Goal: Task Accomplishment & Management: Use online tool/utility

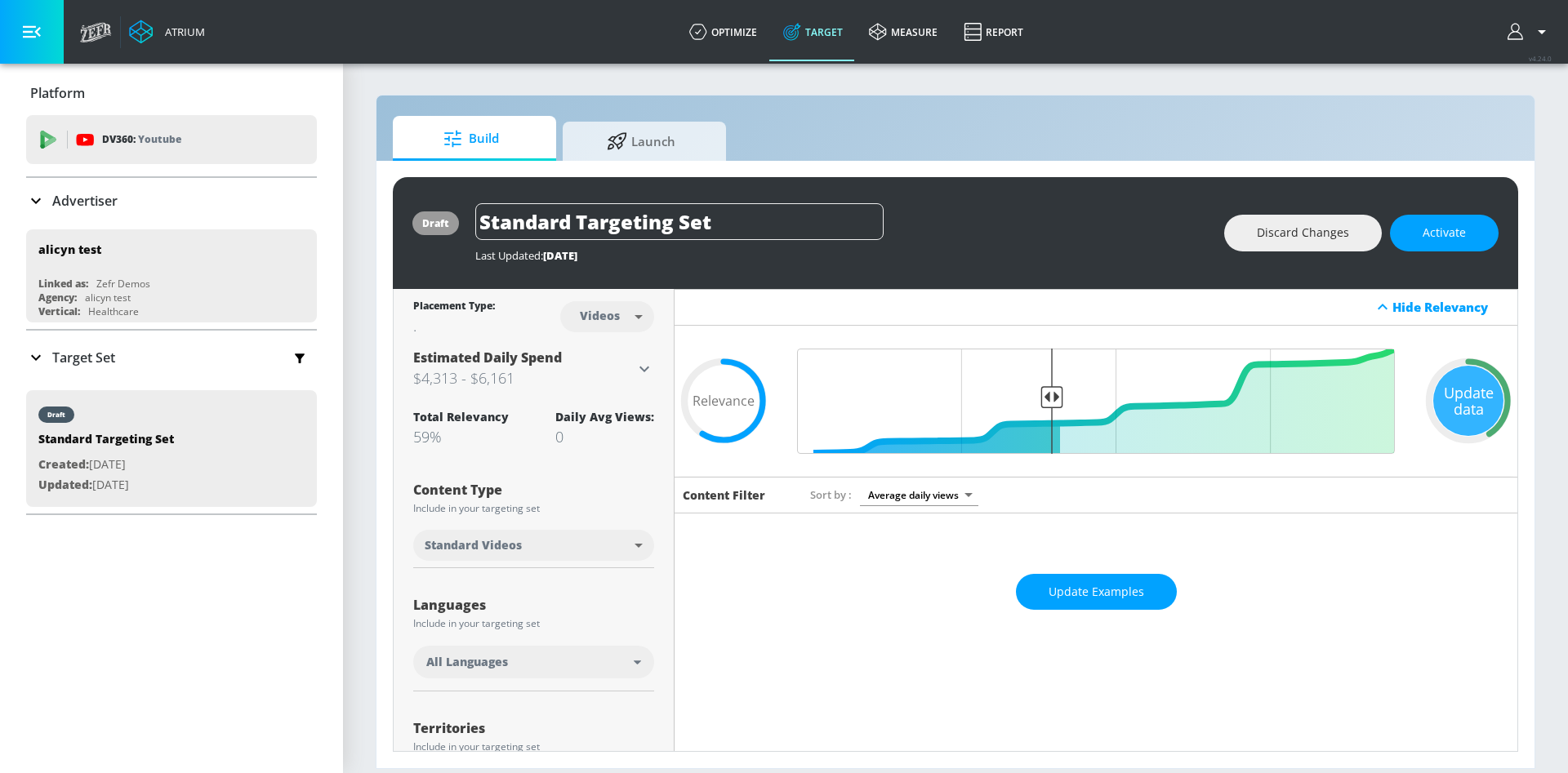
click at [51, 206] on div "Advertiser" at bounding box center [72, 200] width 91 height 19
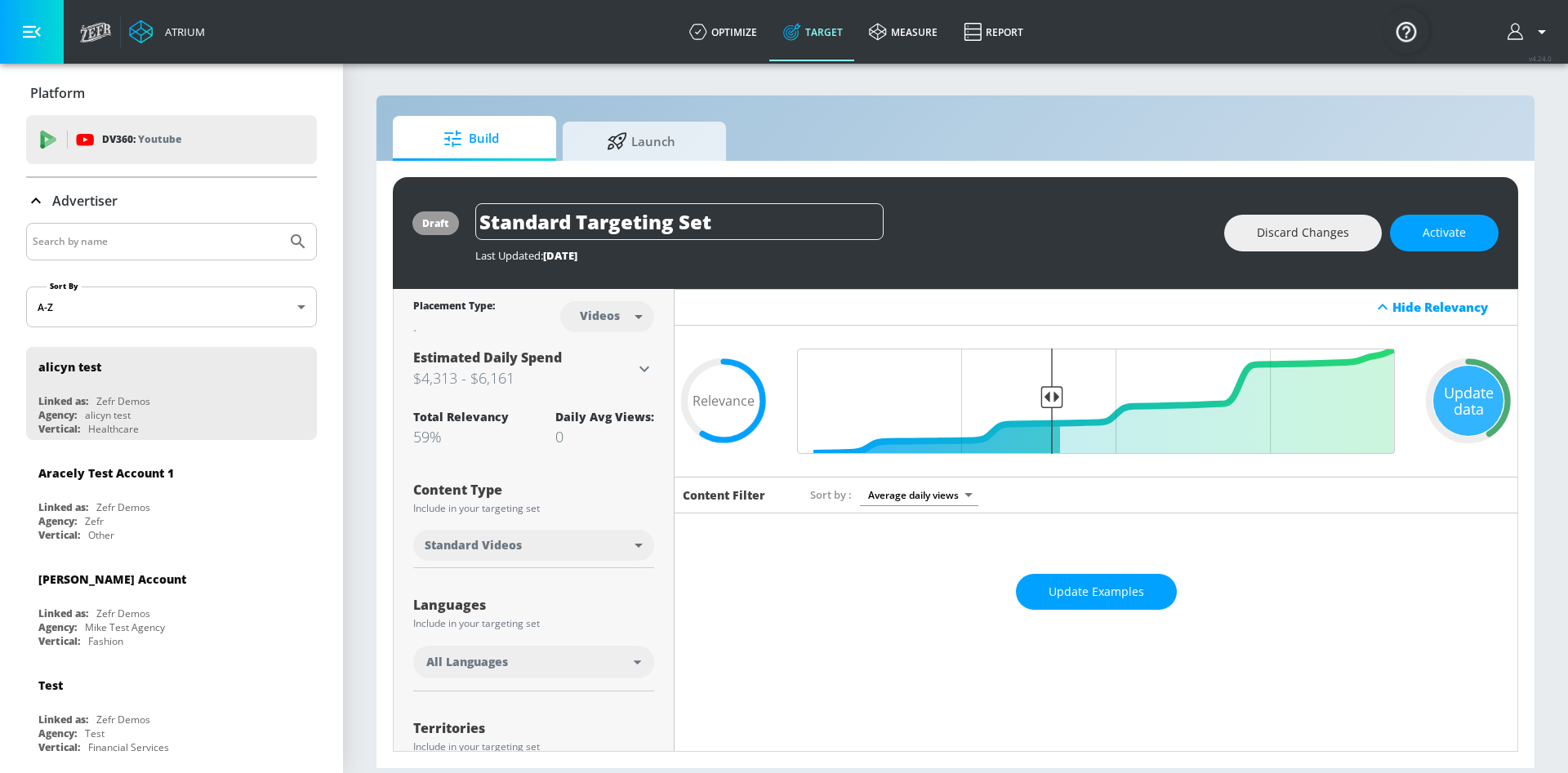
click at [80, 236] on input "Search by name" at bounding box center [157, 241] width 247 height 21
type input "otsu"
click at [280, 223] on button "Submit Search" at bounding box center [298, 241] width 36 height 36
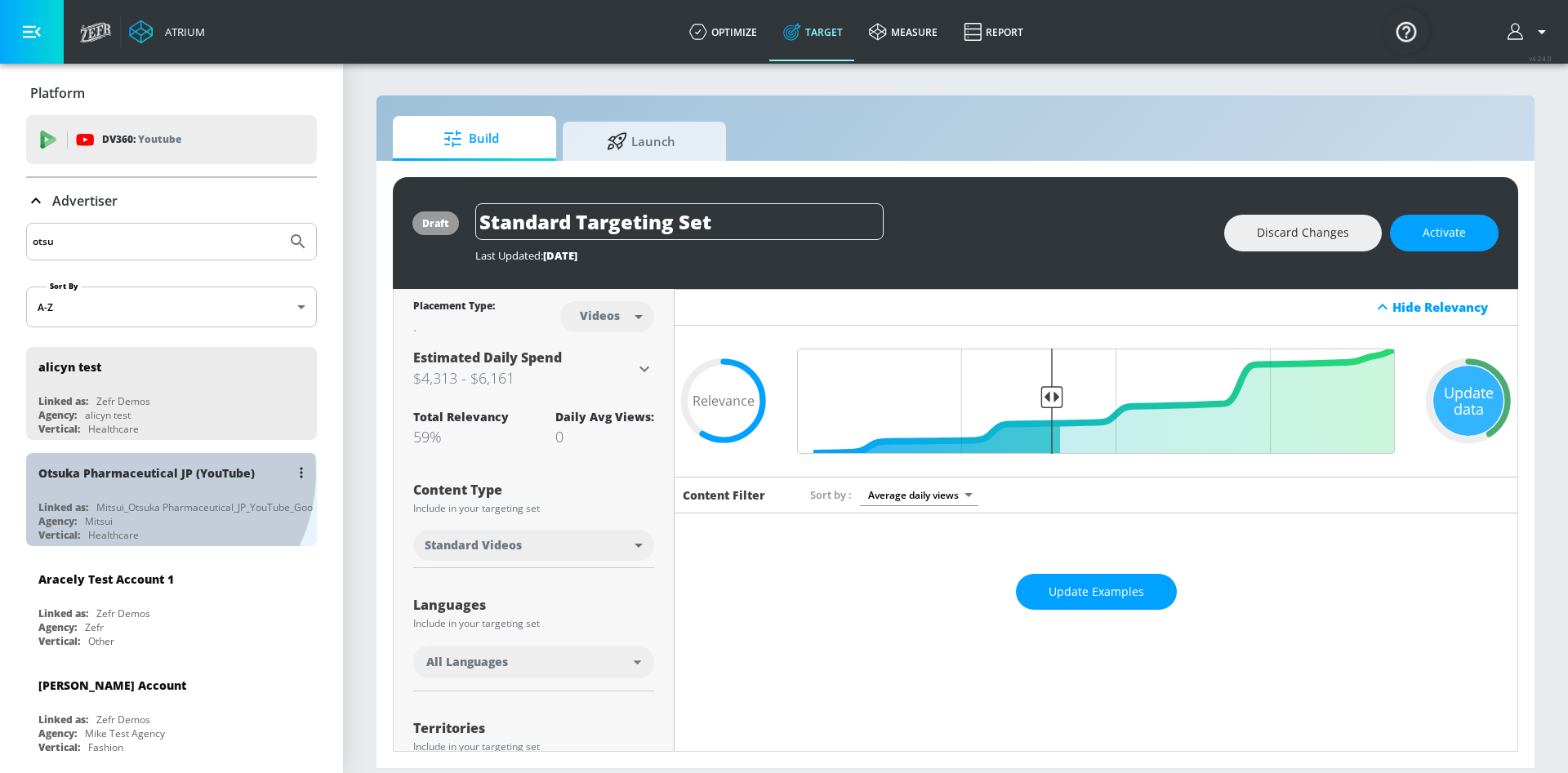
click at [142, 472] on div "Otsuka Pharmaceutical JP (YouTube)" at bounding box center [146, 473] width 217 height 15
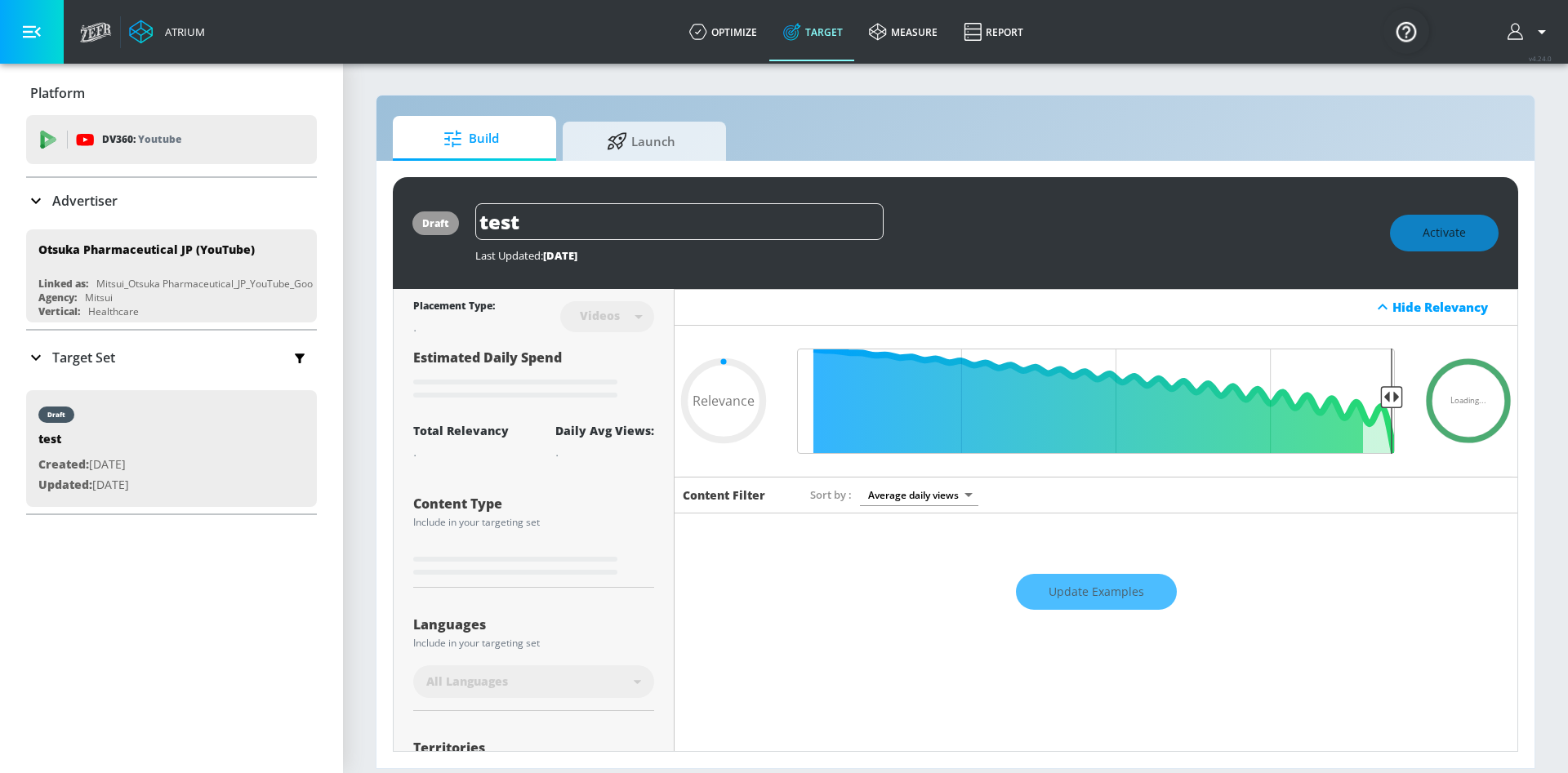
type input "0.52"
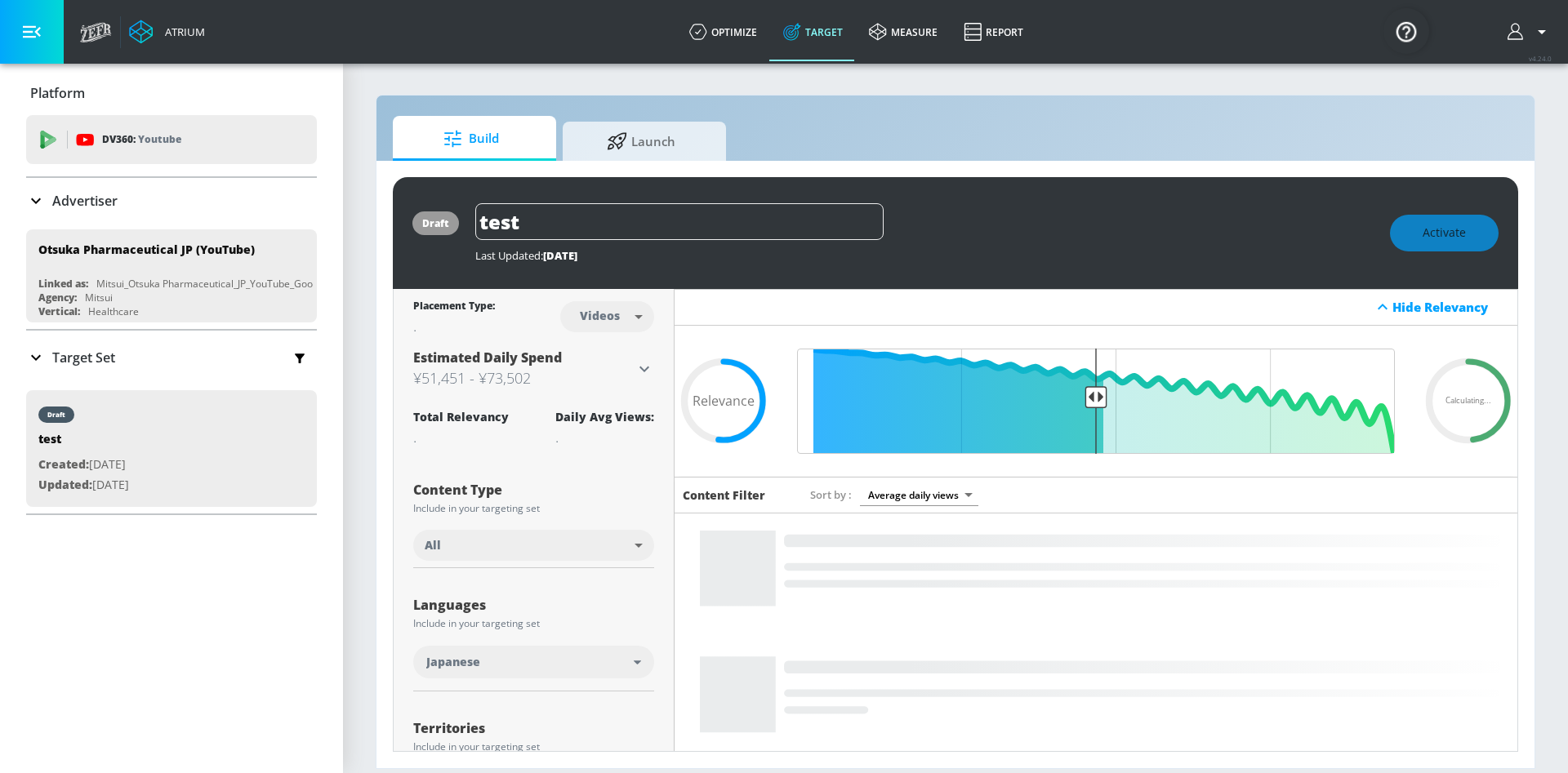
click at [35, 353] on icon at bounding box center [36, 357] width 19 height 19
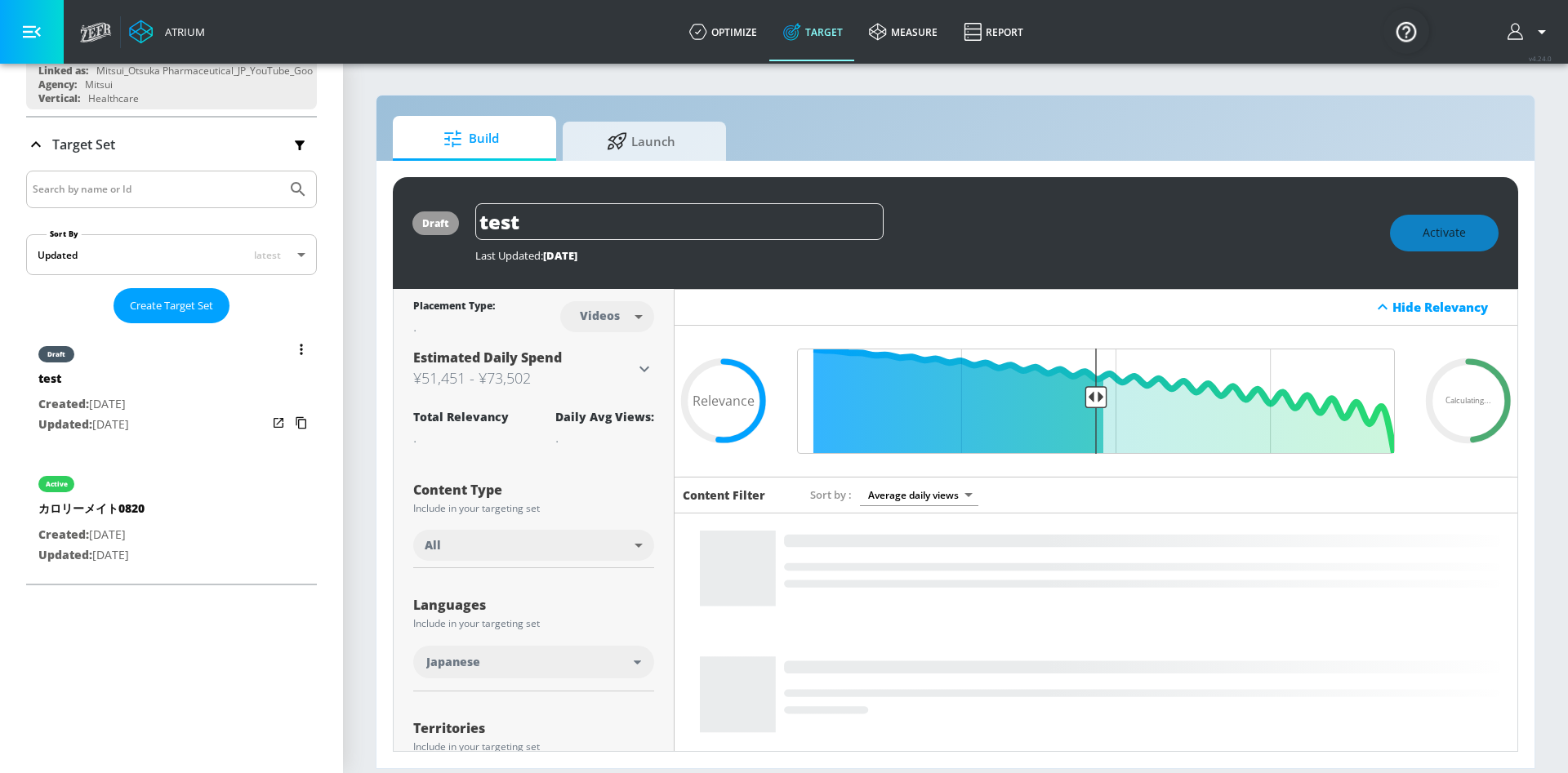
scroll to position [222, 0]
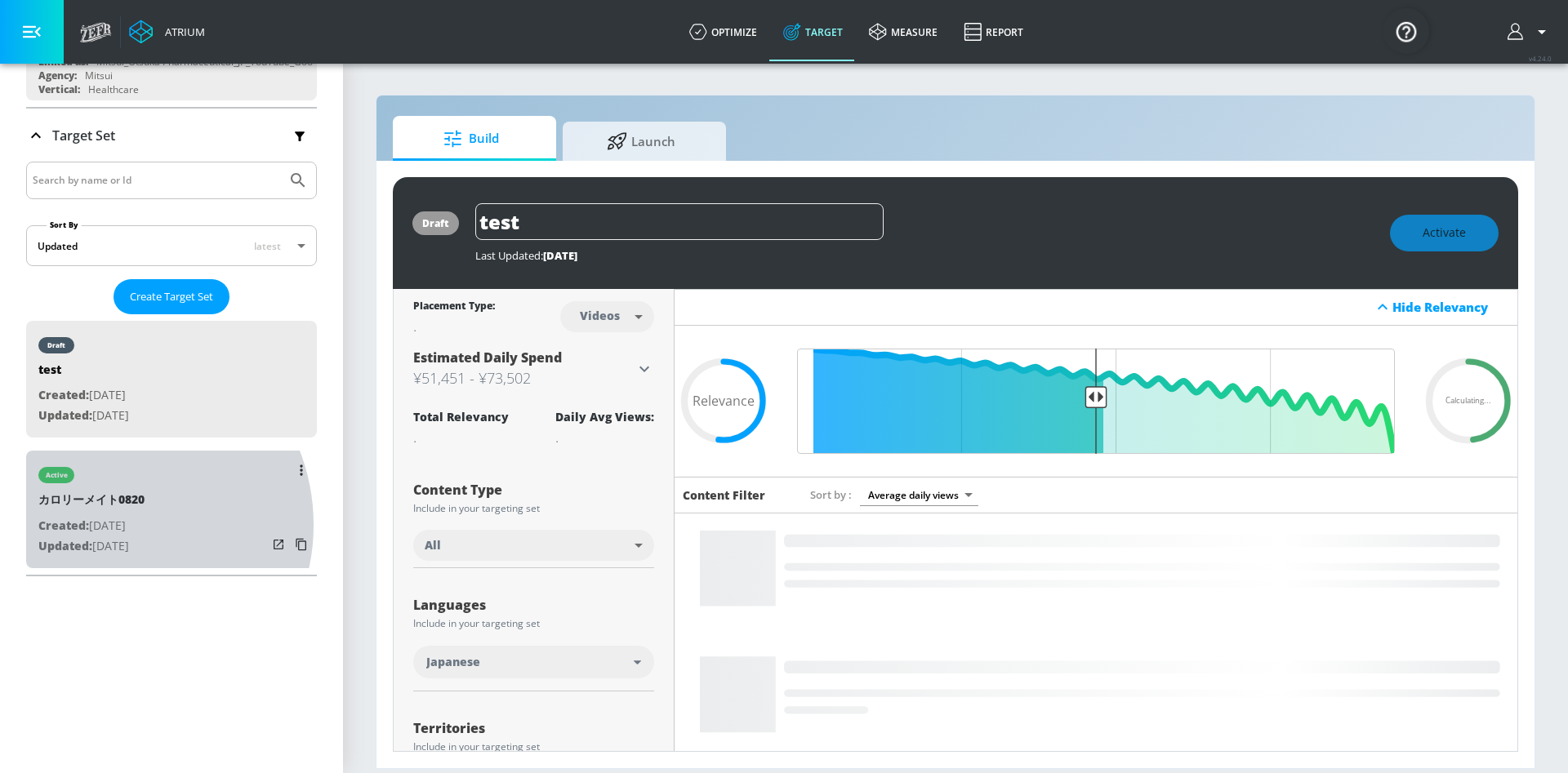
click at [109, 524] on p "Created: Aug. 20, 2025" at bounding box center [91, 526] width 106 height 20
type input "カロリーメイト0820"
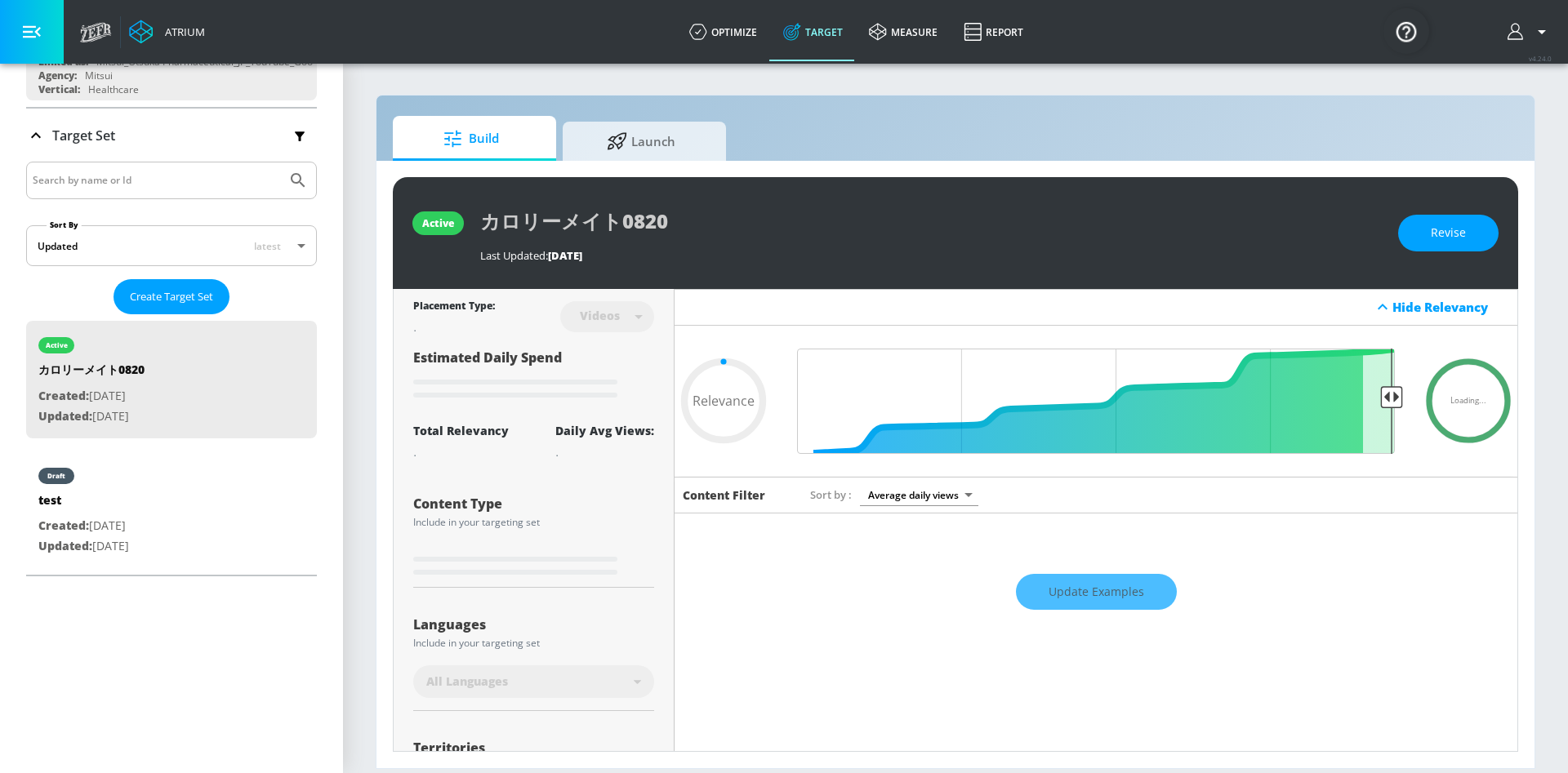
type input "0.6"
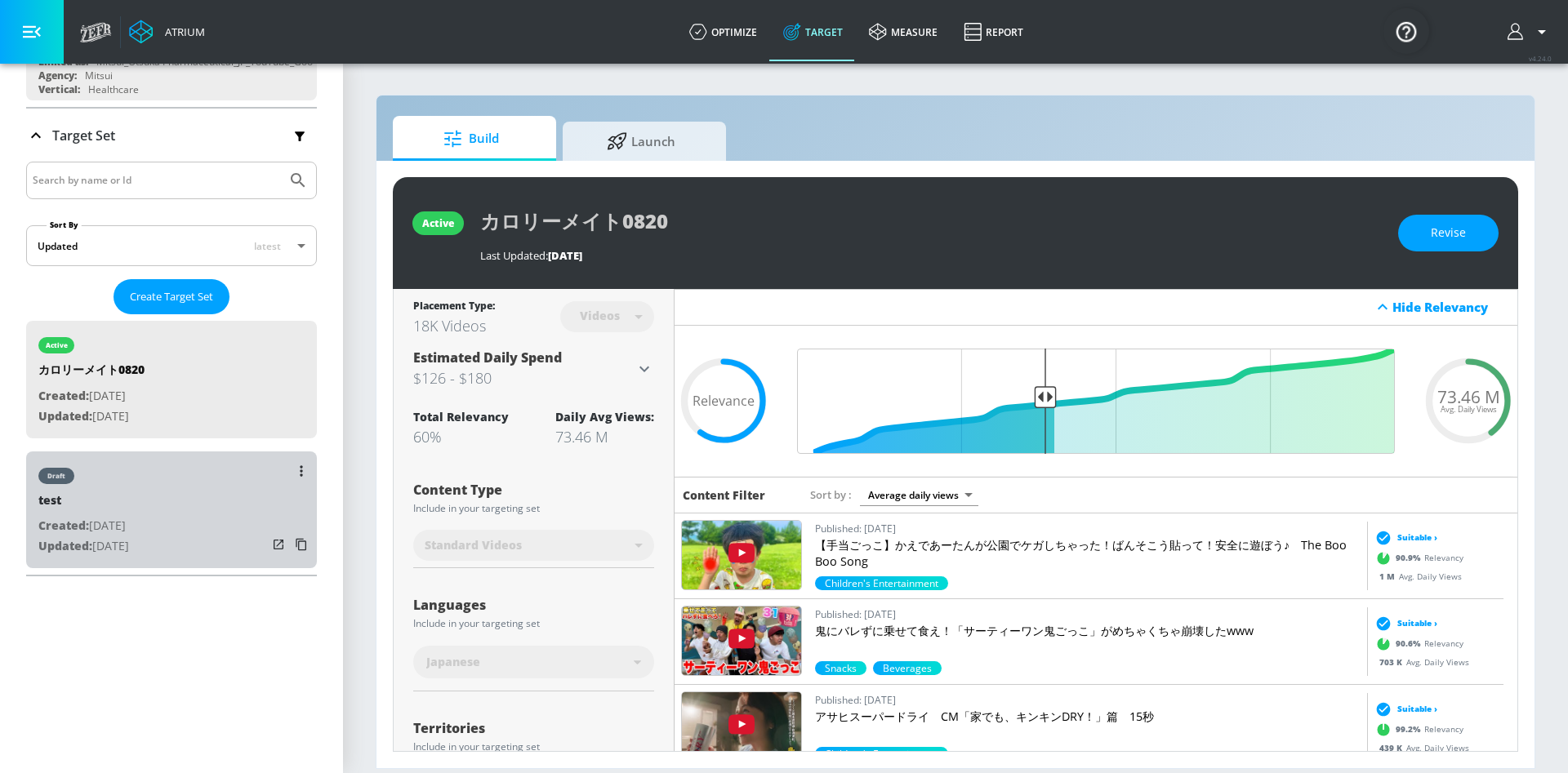
click at [179, 502] on div "draft test Created: Aug. 21, 2025 Updated: Aug. 22, 2025" at bounding box center [171, 510] width 290 height 117
type input "test"
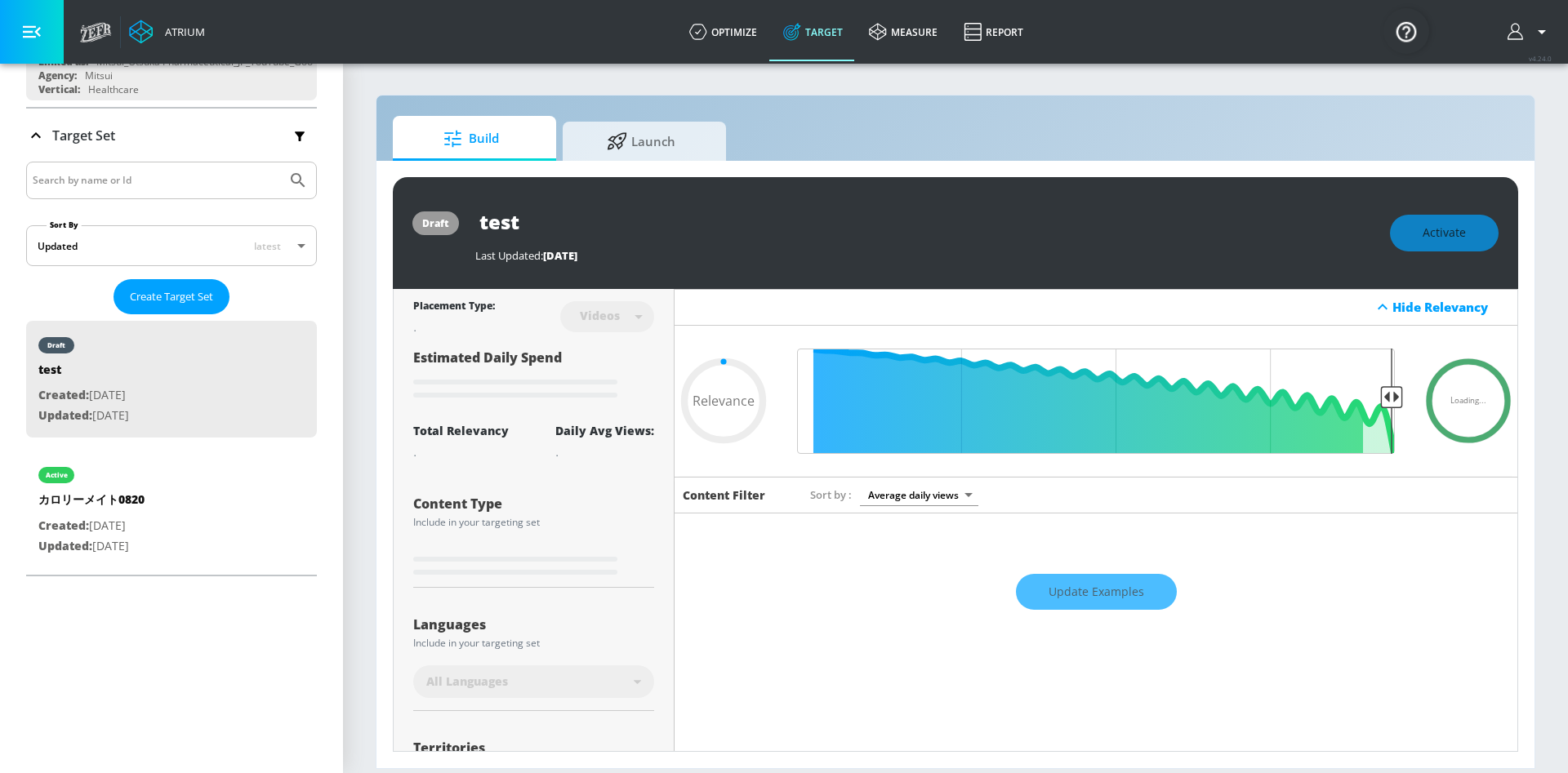
type input "0.52"
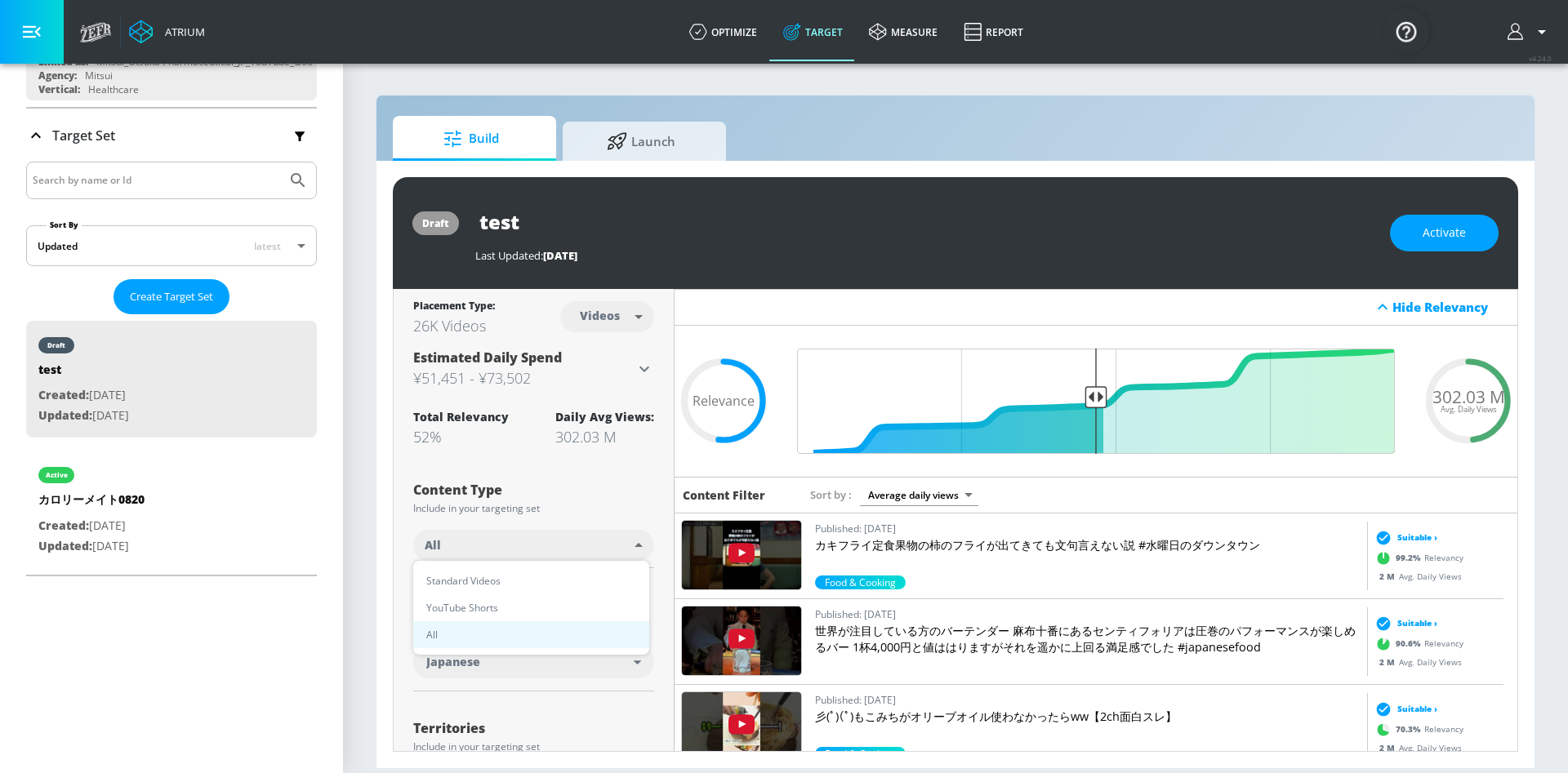
click at [619, 558] on body "Atrium optimize Target measure Report optimize Target measure Report v 4.24.0 P…" at bounding box center [784, 386] width 1568 height 773
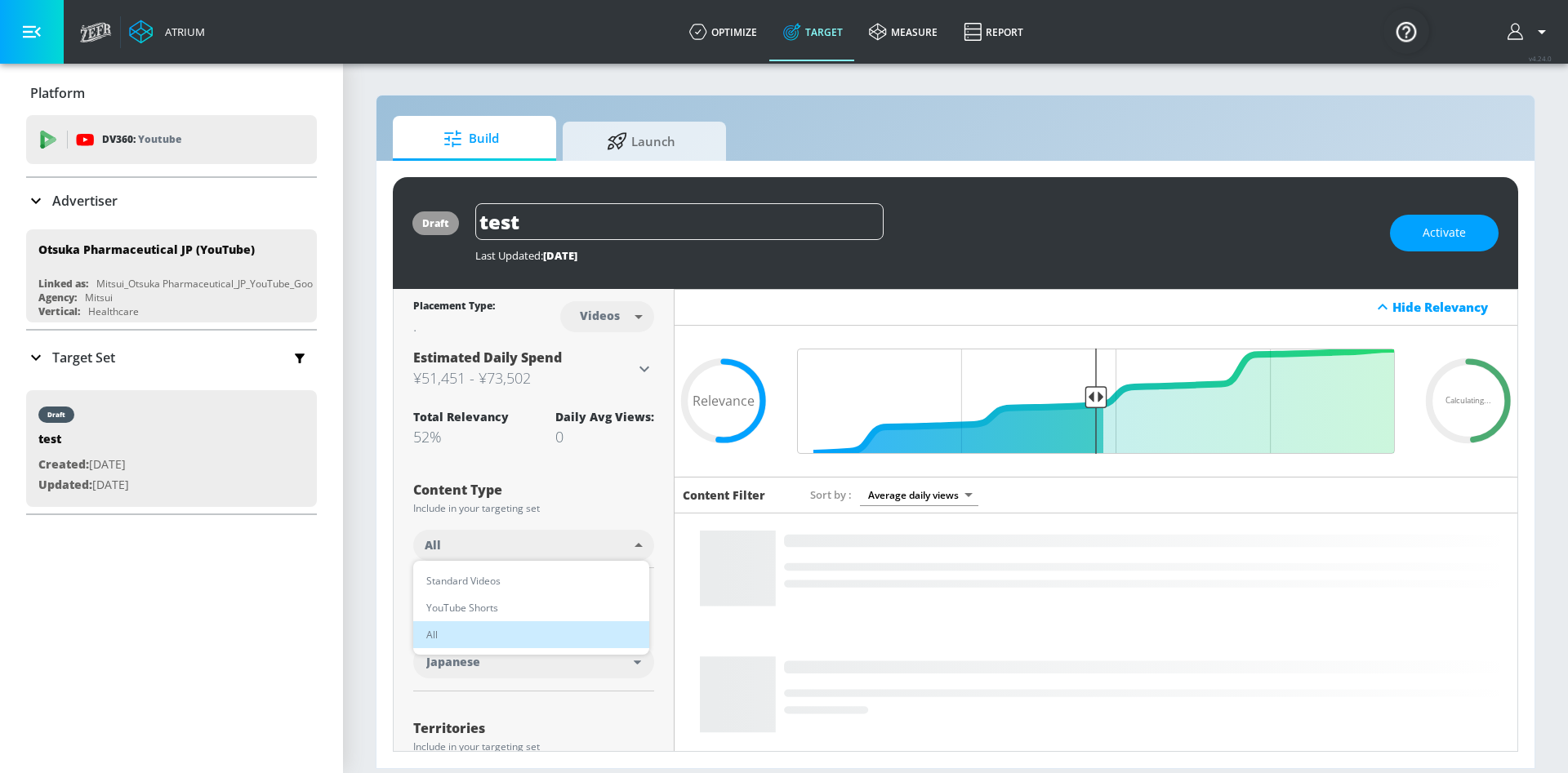
click at [488, 527] on body "Atrium optimize Target measure Report optimize Target measure Report v 4.24.0 P…" at bounding box center [784, 386] width 1568 height 773
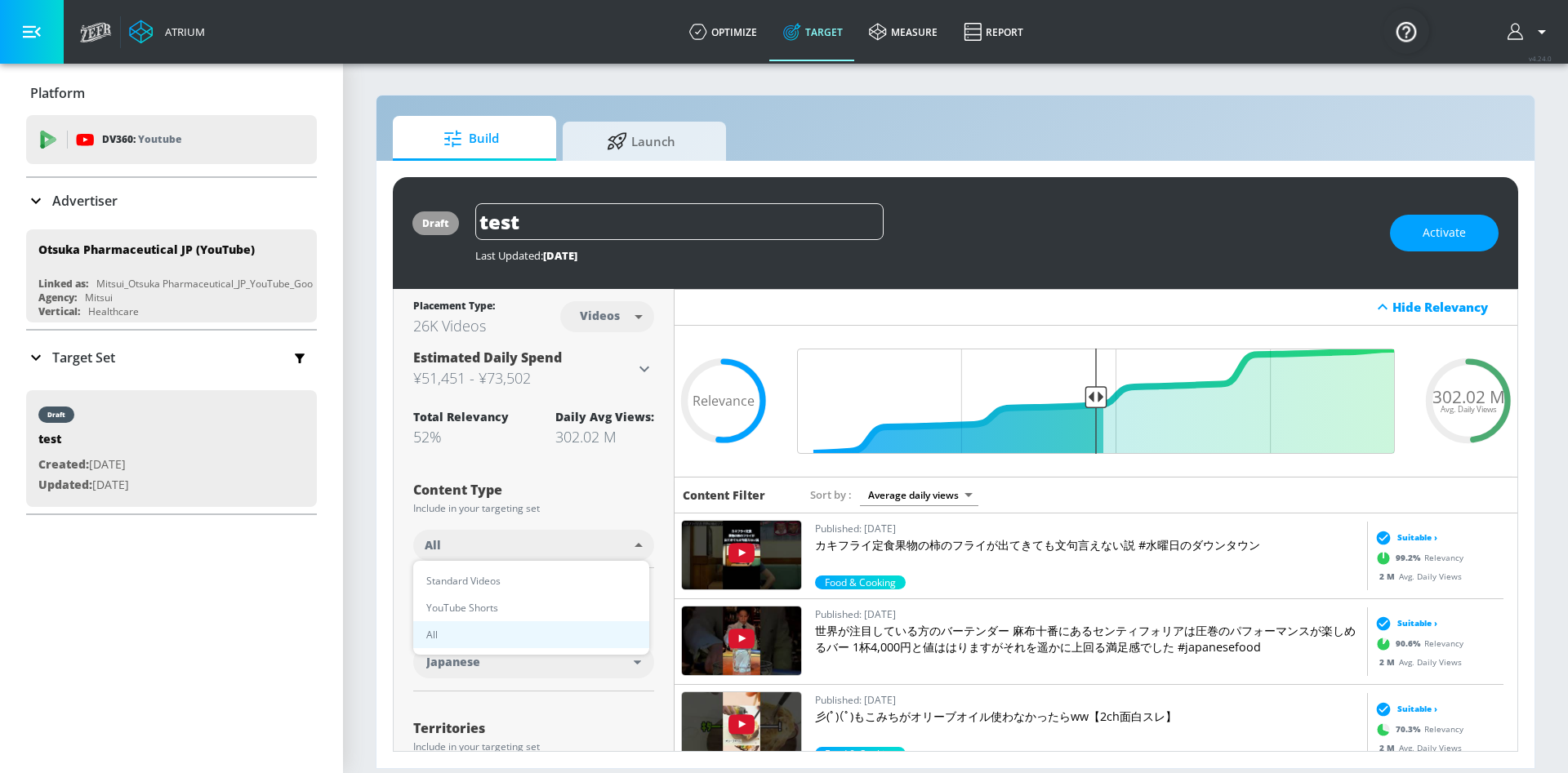
click at [179, 303] on div at bounding box center [784, 386] width 1568 height 773
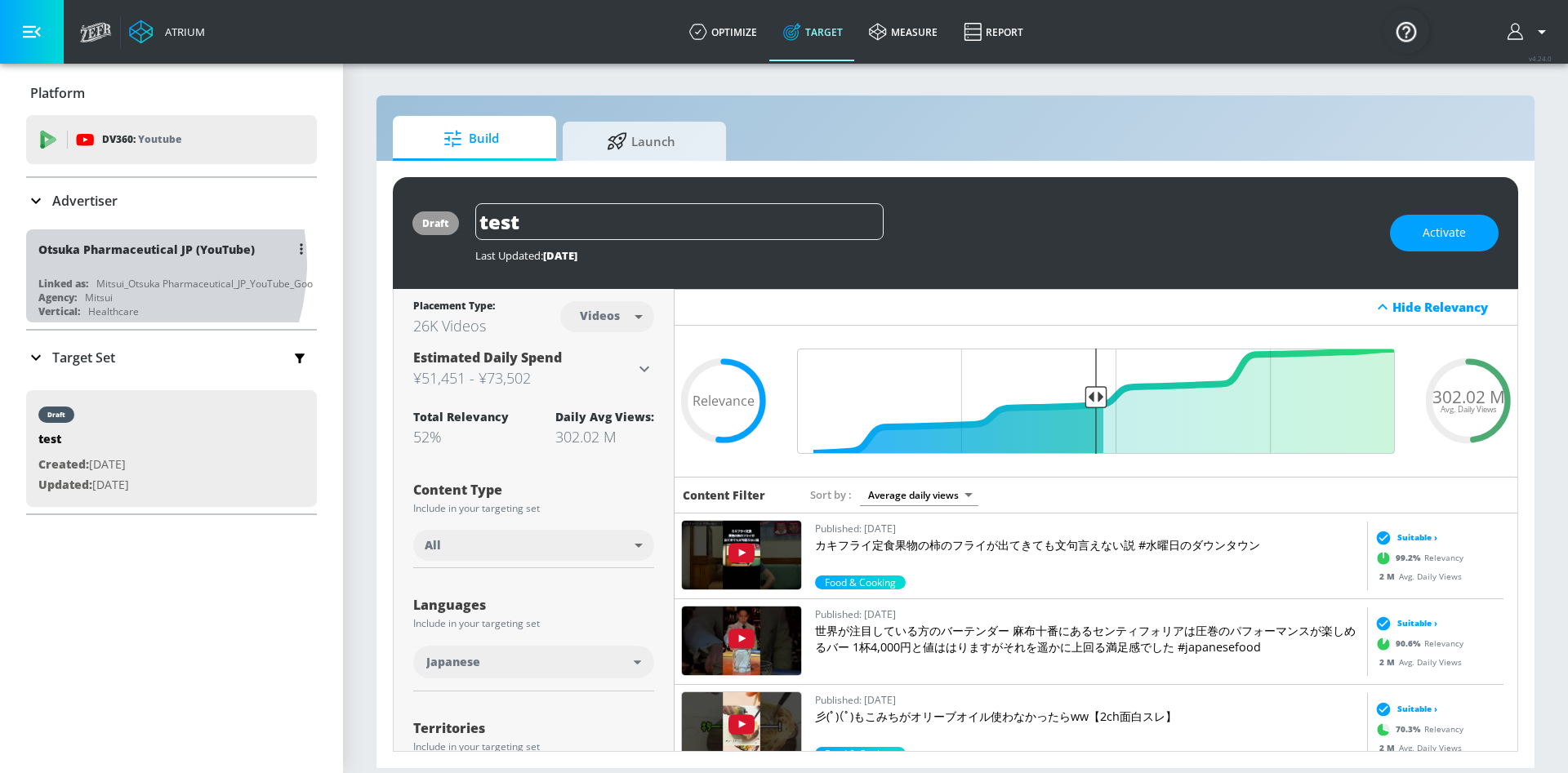
click at [93, 264] on div "Otsuka Pharmaceutical JP (YouTube)" at bounding box center [175, 249] width 274 height 39
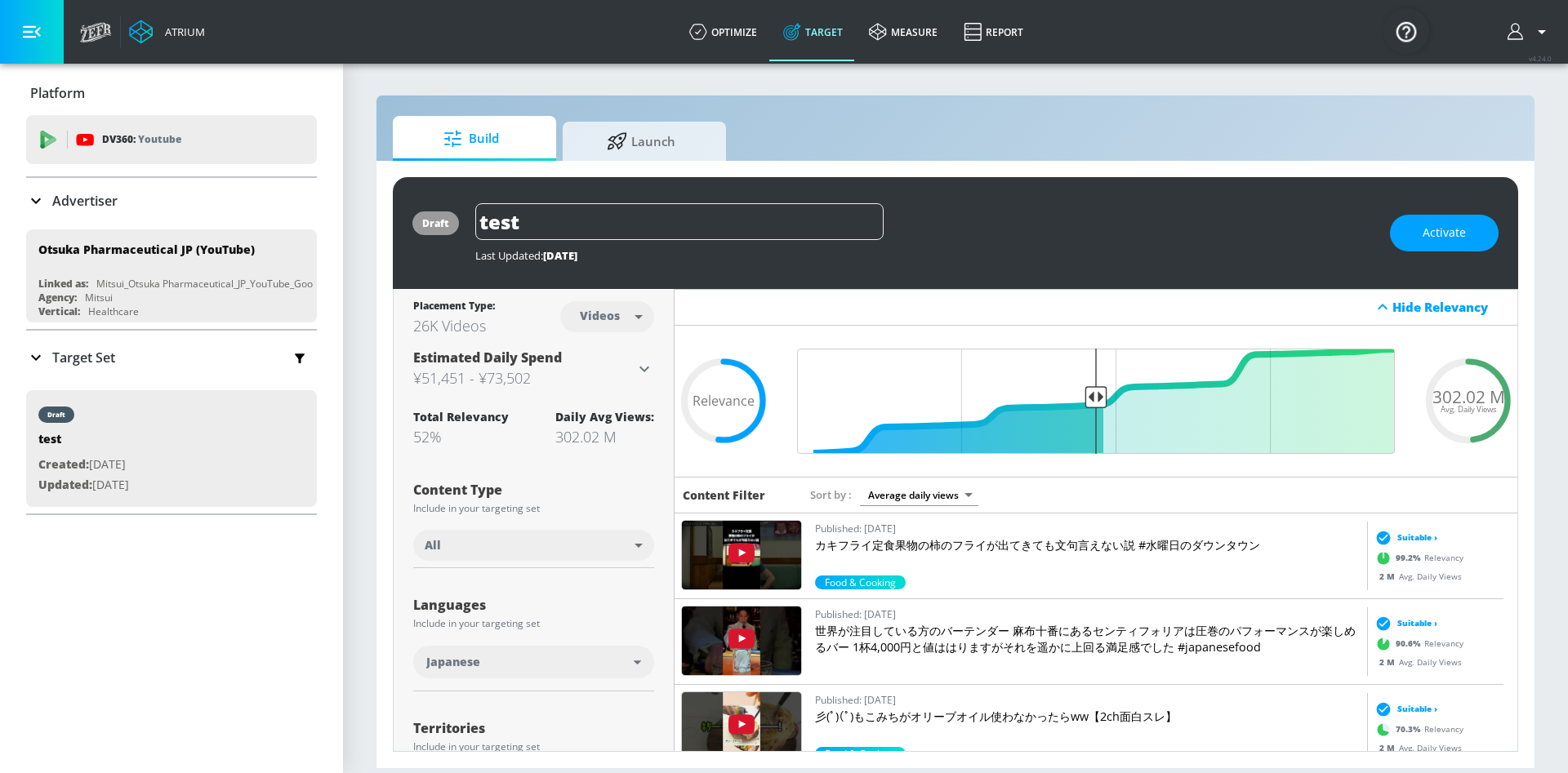
click at [30, 349] on icon at bounding box center [36, 357] width 19 height 19
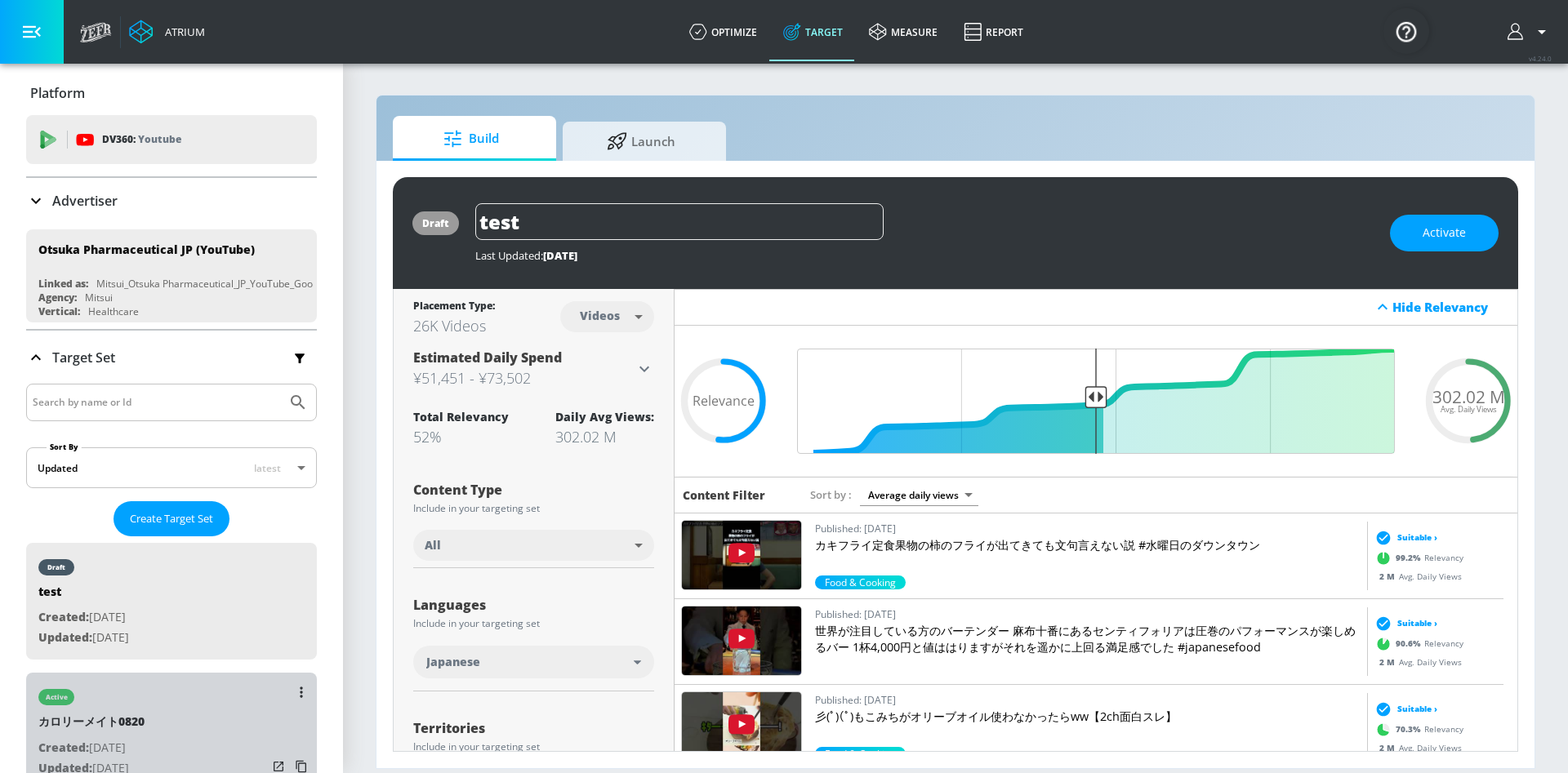
click at [212, 746] on div "active カロリーメイト0820 Created: [DATE] Updated: [DATE]" at bounding box center [171, 731] width 290 height 118
type input "カロリーメイト0820"
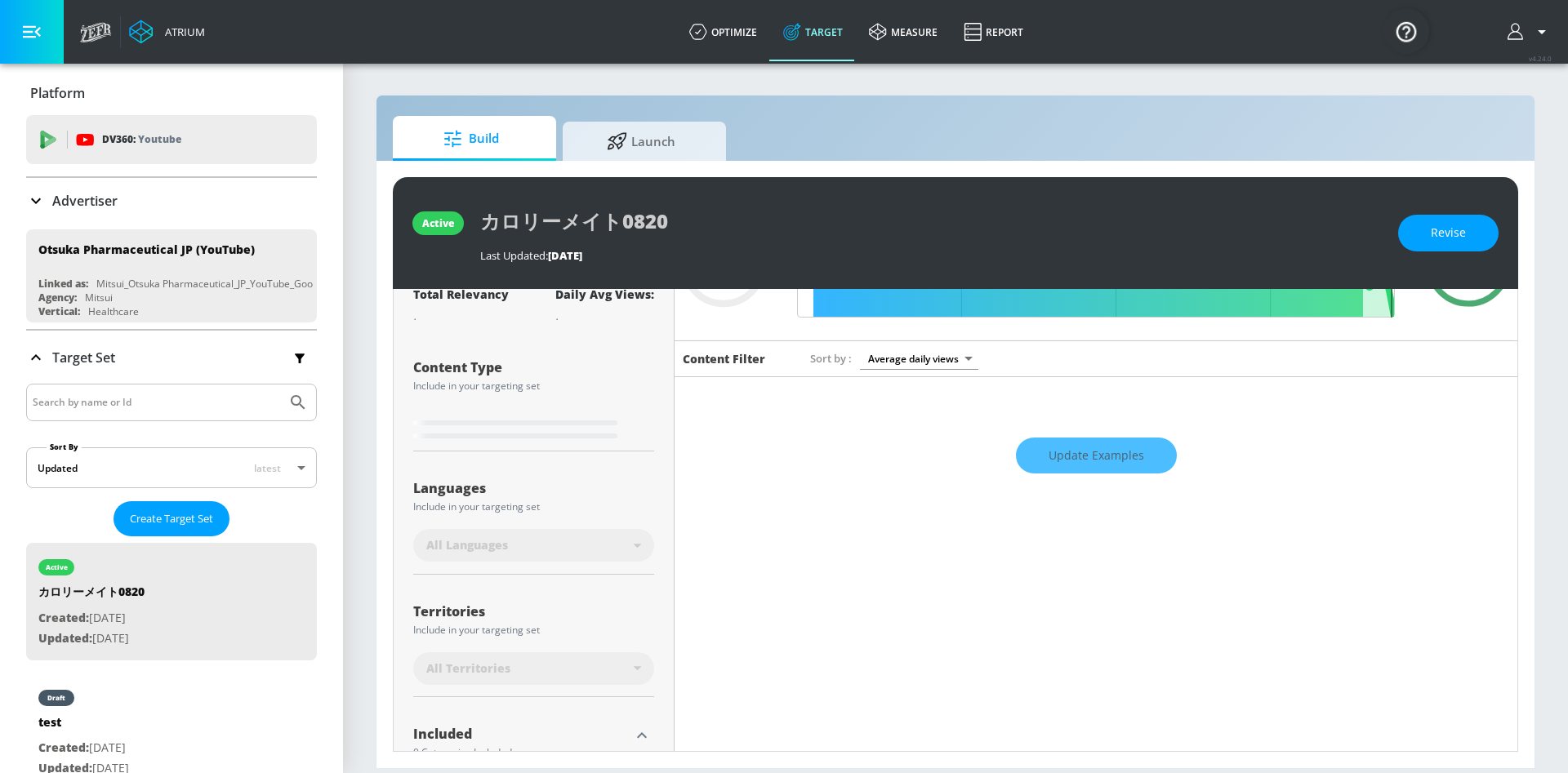
scroll to position [134, 0]
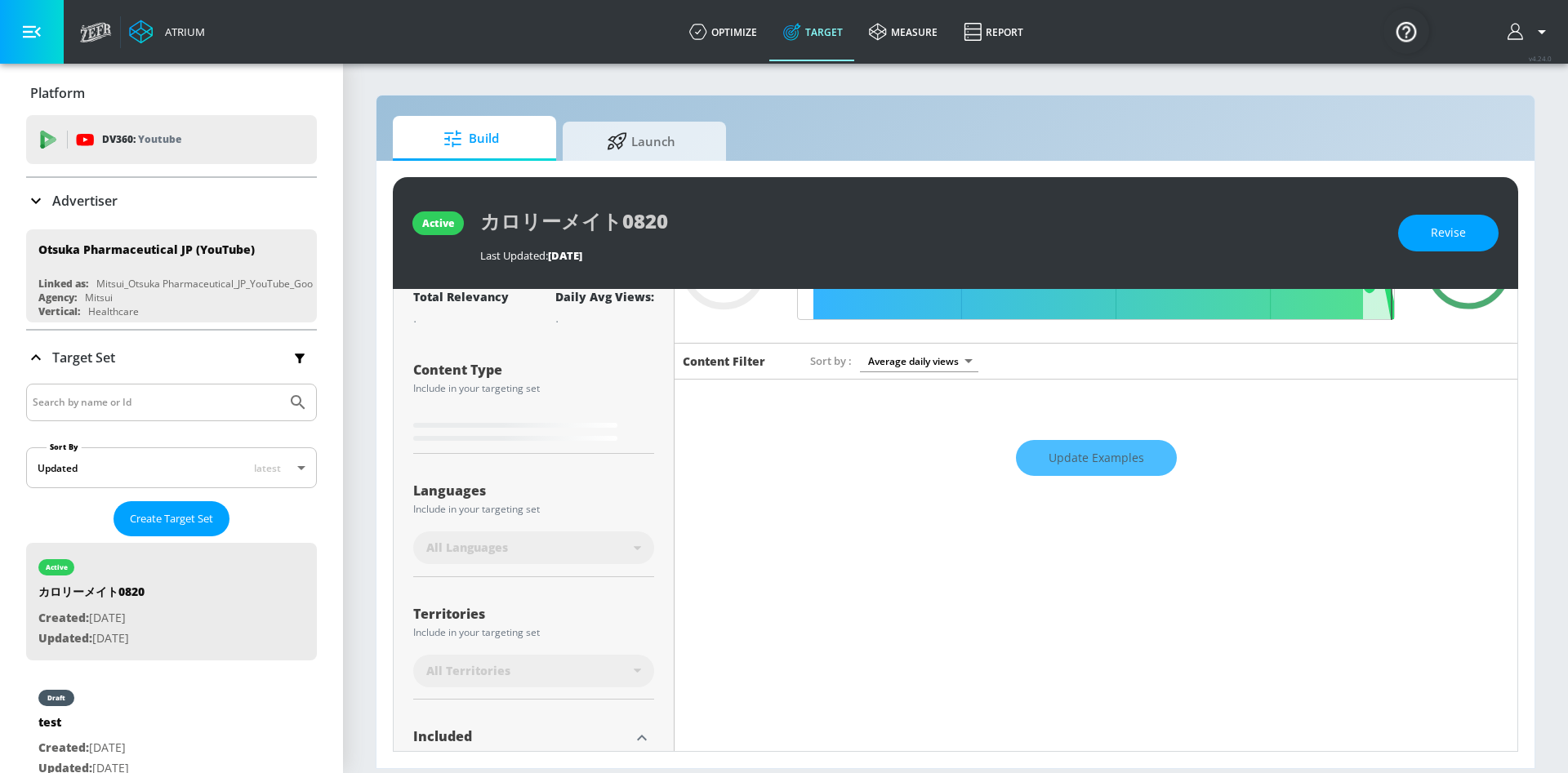
type input "0.6"
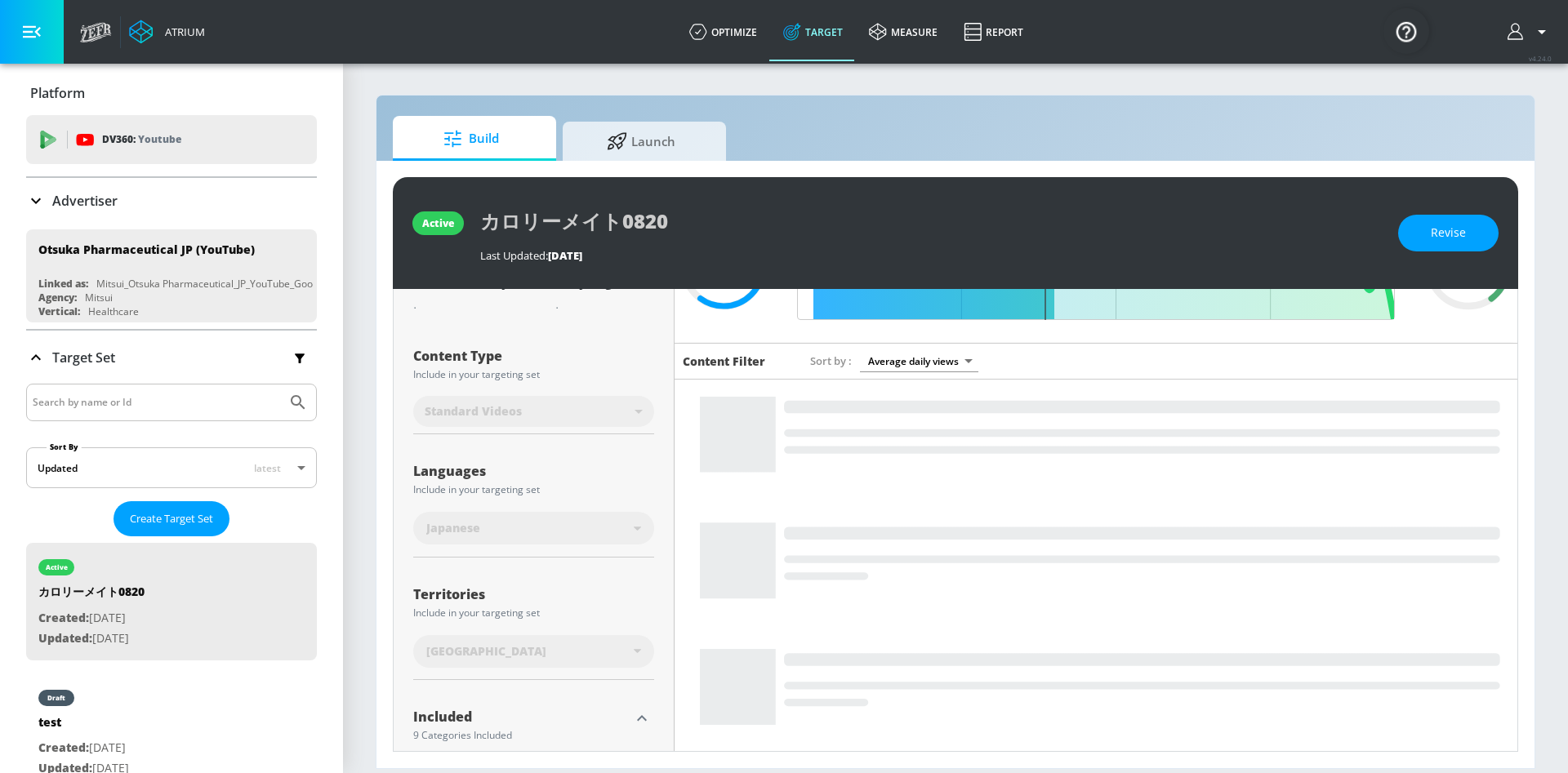
scroll to position [120, 0]
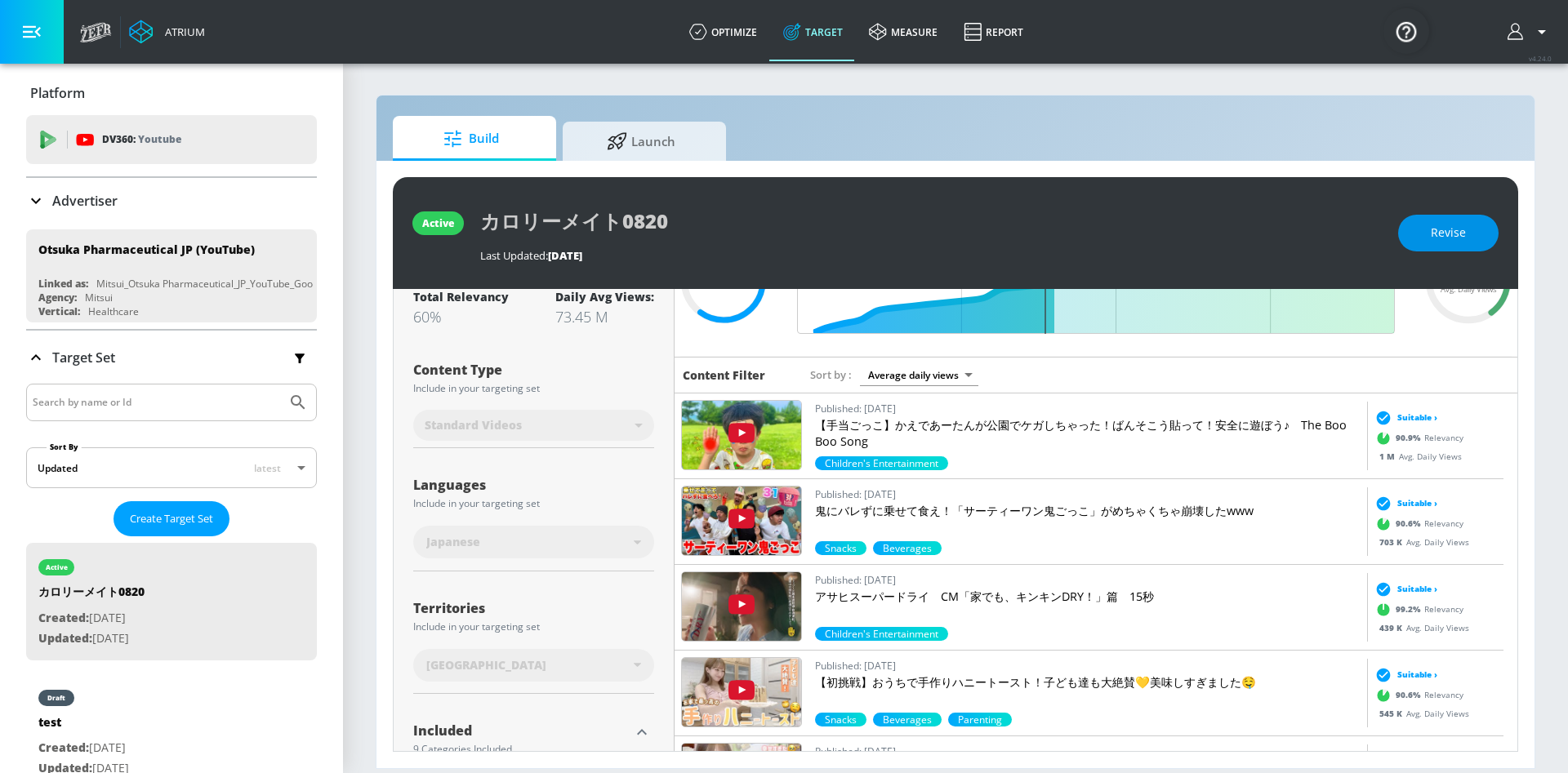
click at [1424, 234] on button "Revise" at bounding box center [1448, 233] width 101 height 36
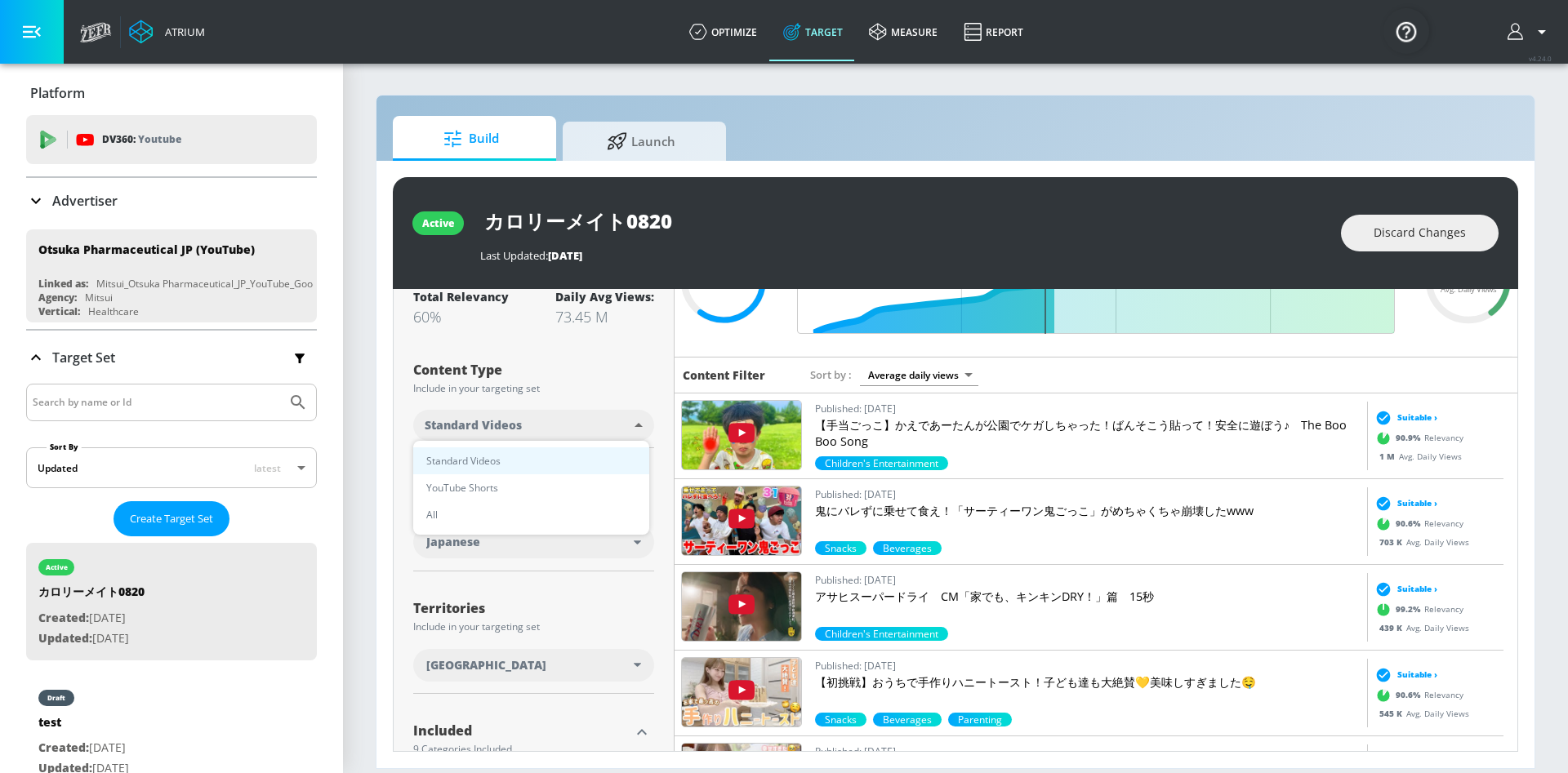
click at [485, 425] on body "Atrium optimize Target measure Report optimize Target measure Report v 4.24.0 P…" at bounding box center [784, 386] width 1568 height 773
click at [512, 518] on li "All" at bounding box center [531, 514] width 236 height 27
type input "all"
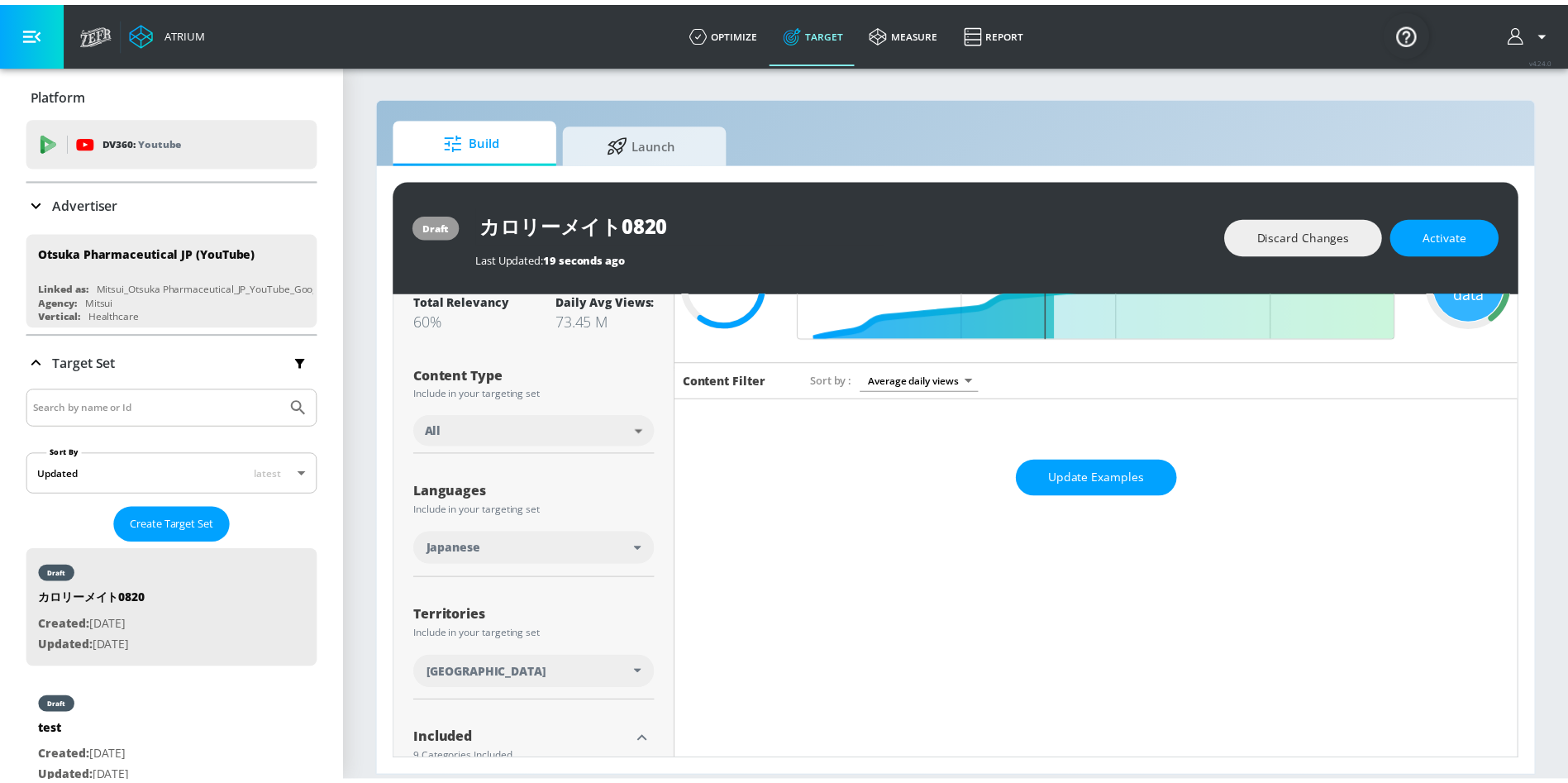
scroll to position [0, 0]
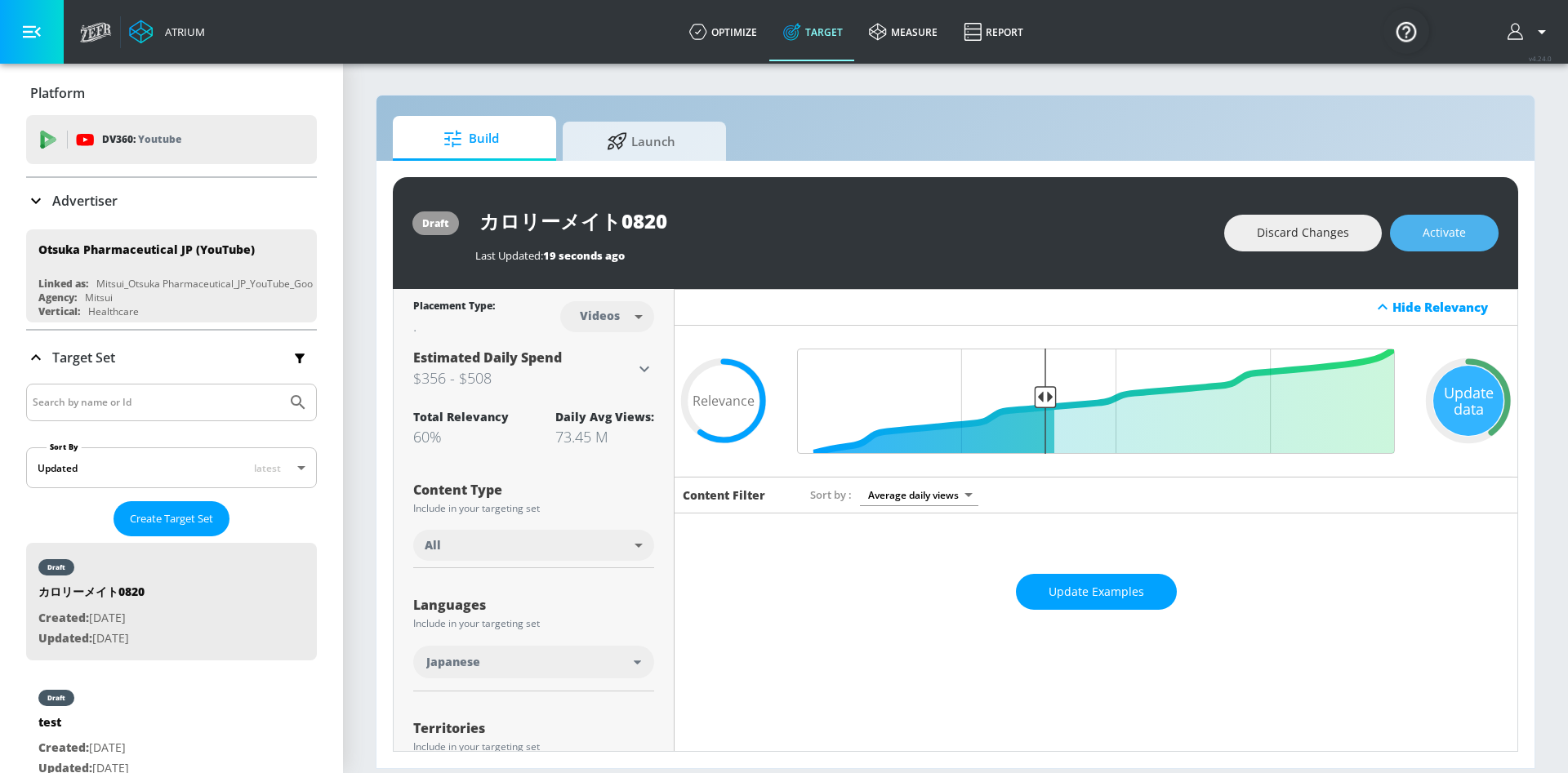
click at [1428, 232] on span "Activate" at bounding box center [1444, 233] width 43 height 20
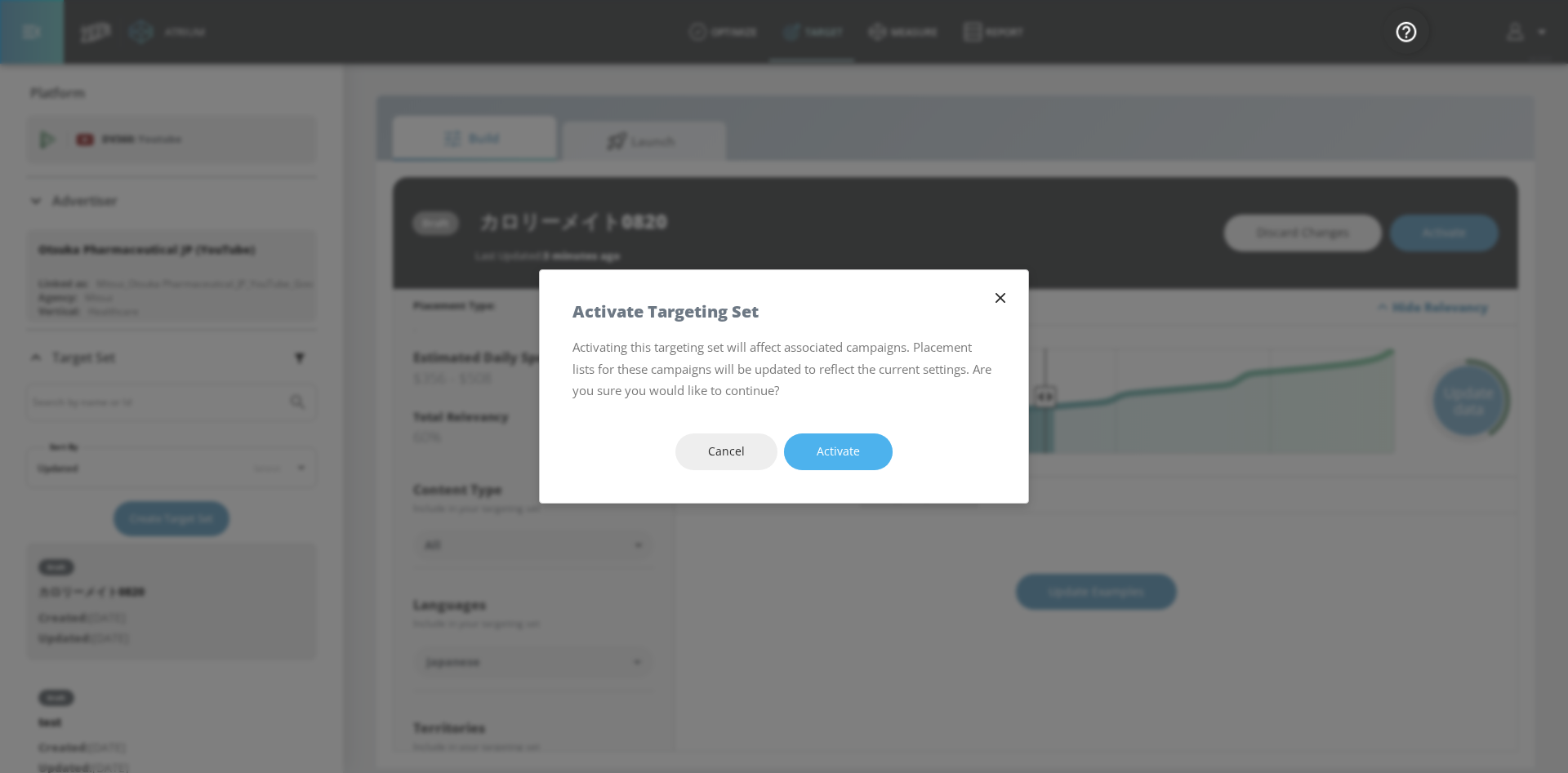
click at [850, 465] on button "Activate" at bounding box center [838, 451] width 108 height 36
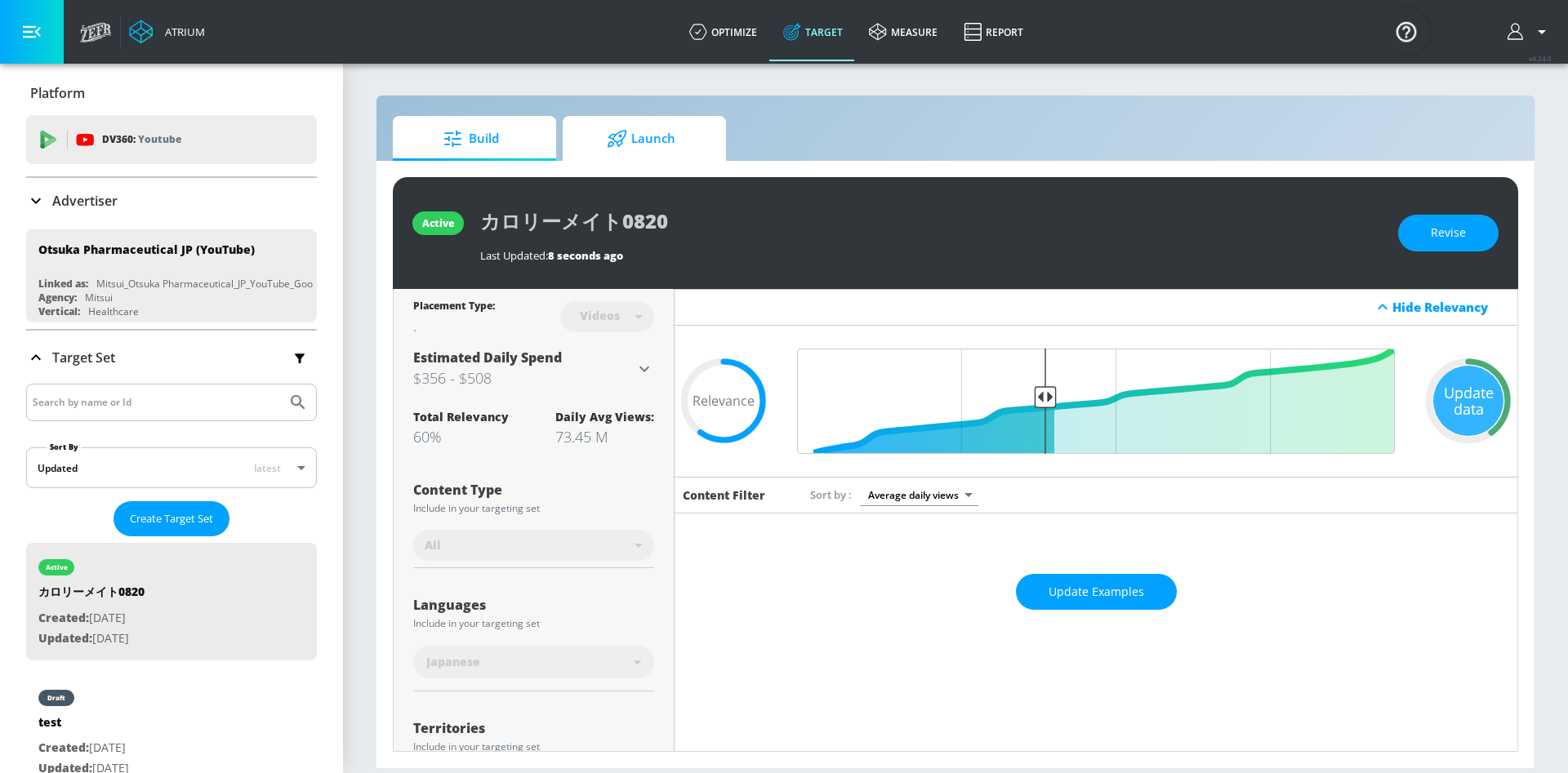
click at [635, 145] on span "Launch" at bounding box center [641, 139] width 124 height 39
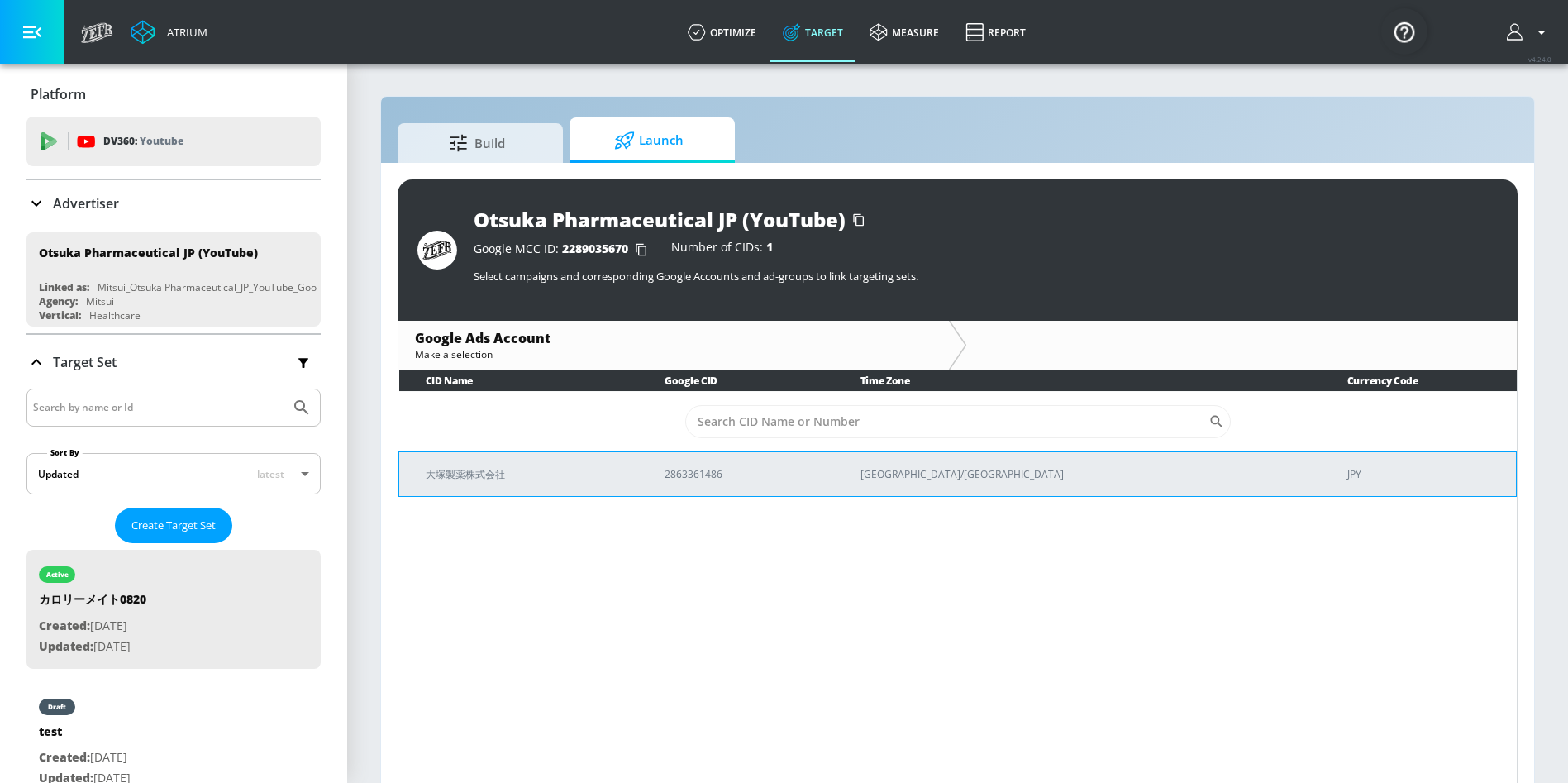
click at [451, 476] on p "大塚製薬株式会社" at bounding box center [525, 474] width 200 height 17
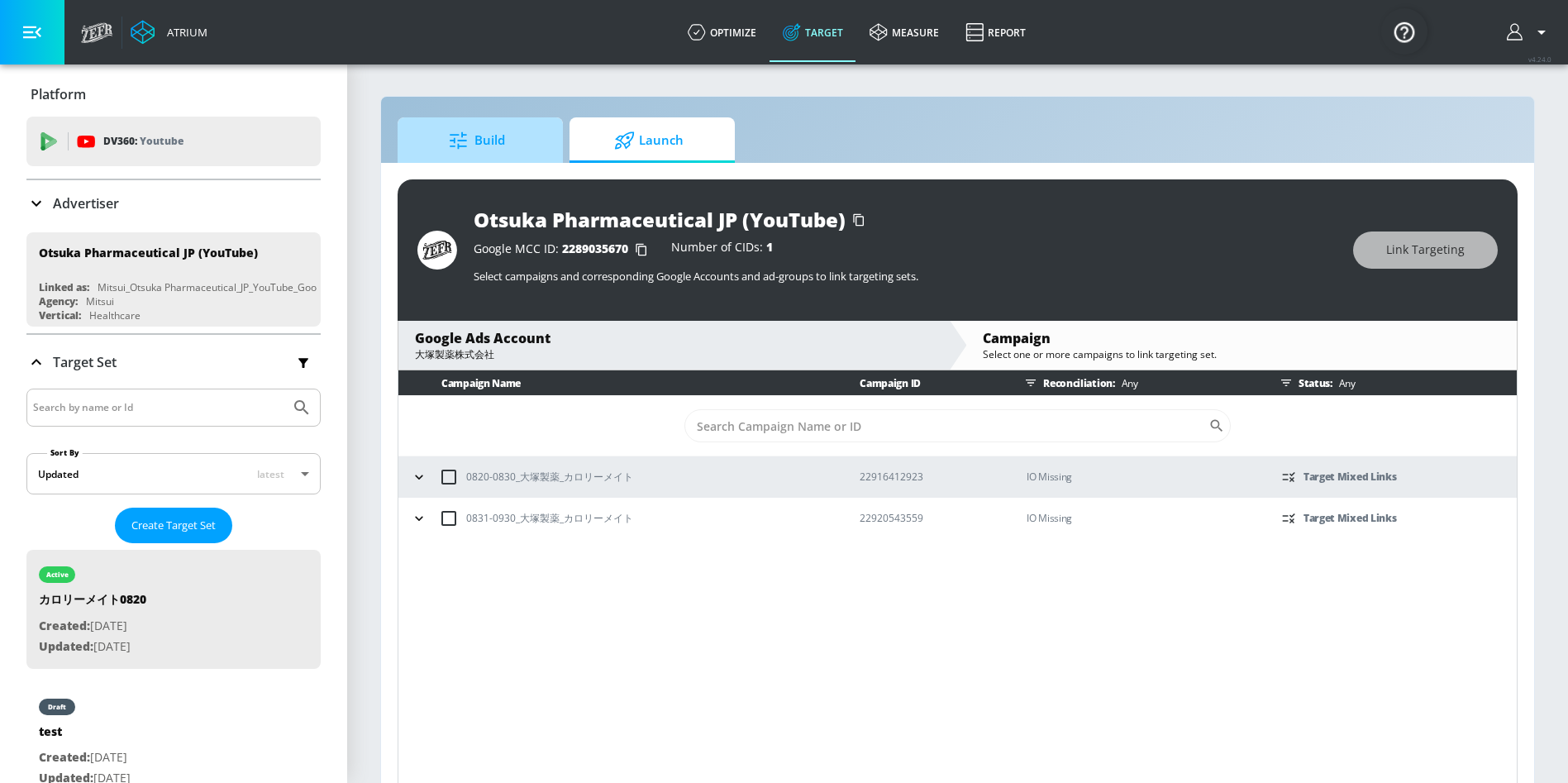
click at [484, 139] on span "Build" at bounding box center [476, 140] width 126 height 39
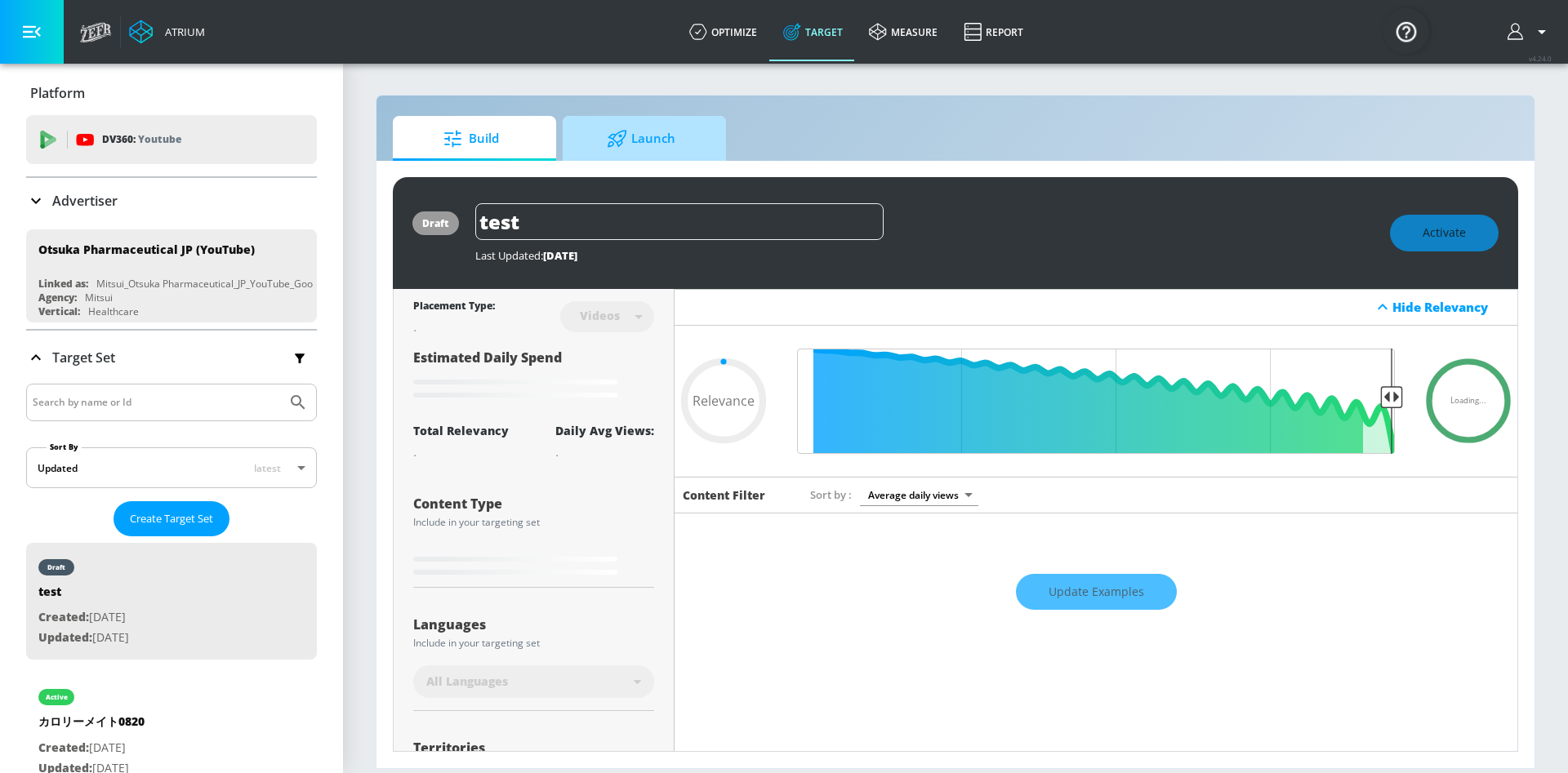
click at [660, 149] on span "Launch" at bounding box center [641, 139] width 124 height 39
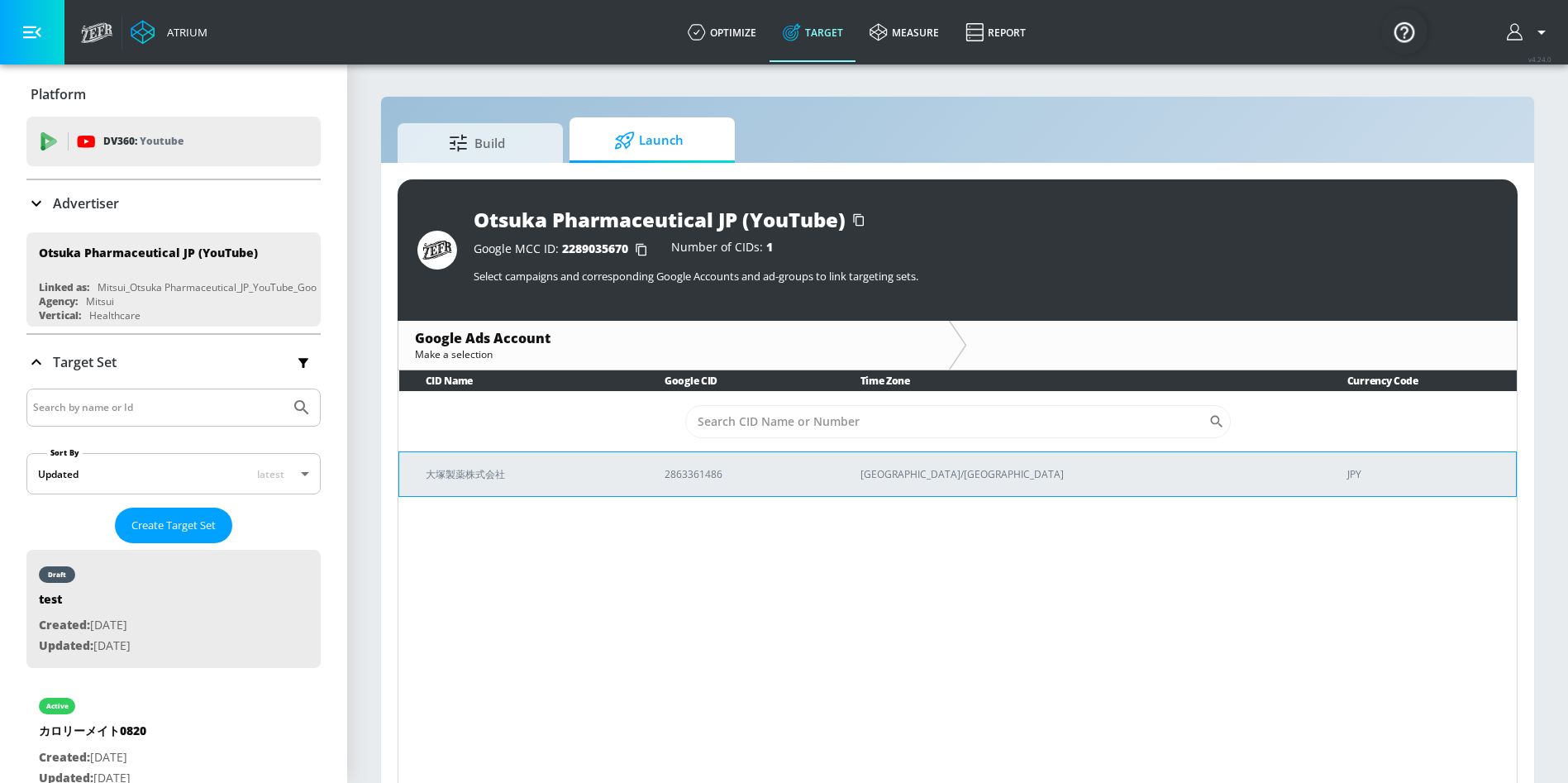
click at [547, 469] on p "大塚製薬株式会社" at bounding box center [525, 474] width 200 height 17
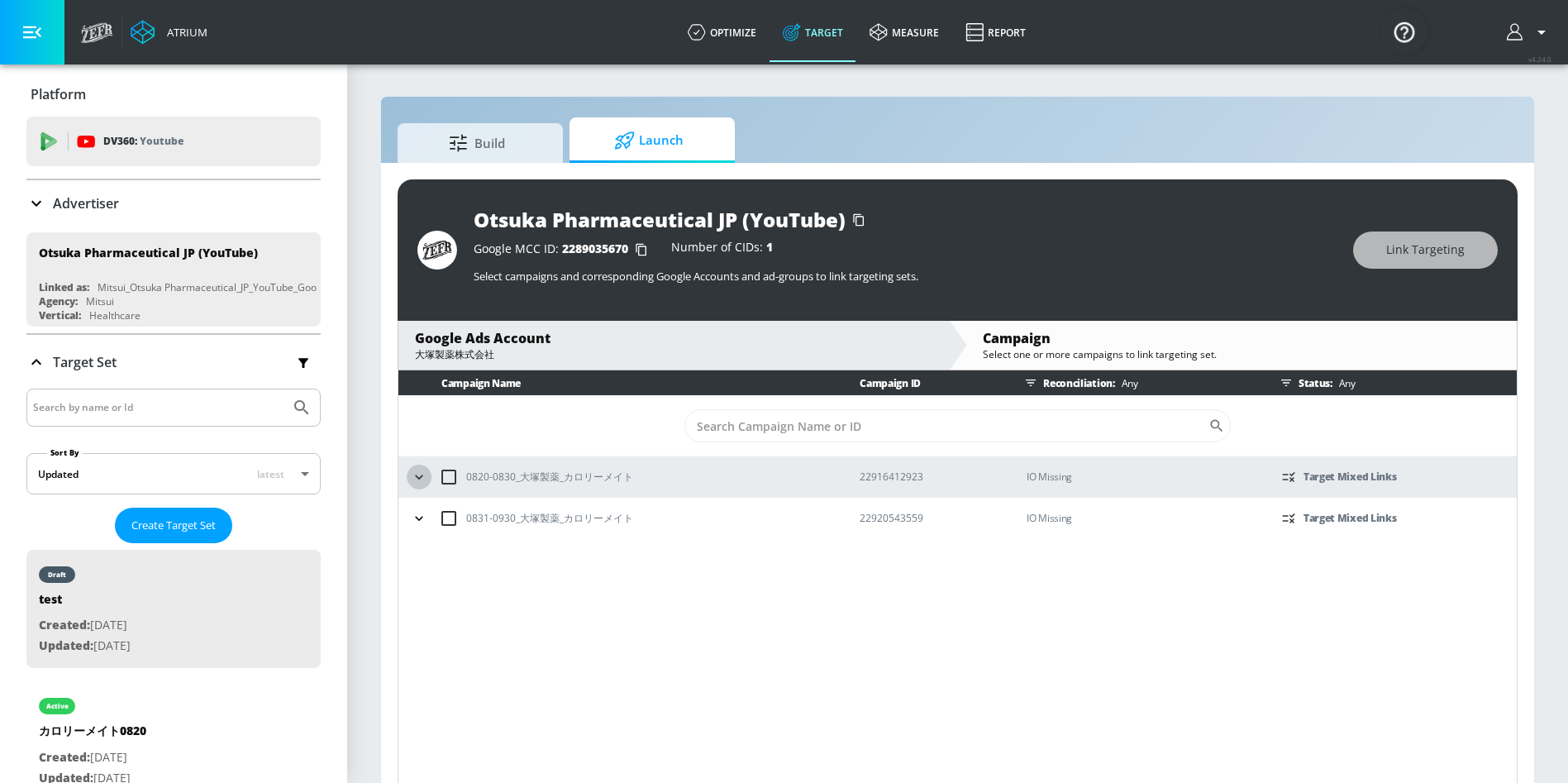
click at [422, 475] on icon "button" at bounding box center [418, 476] width 8 height 4
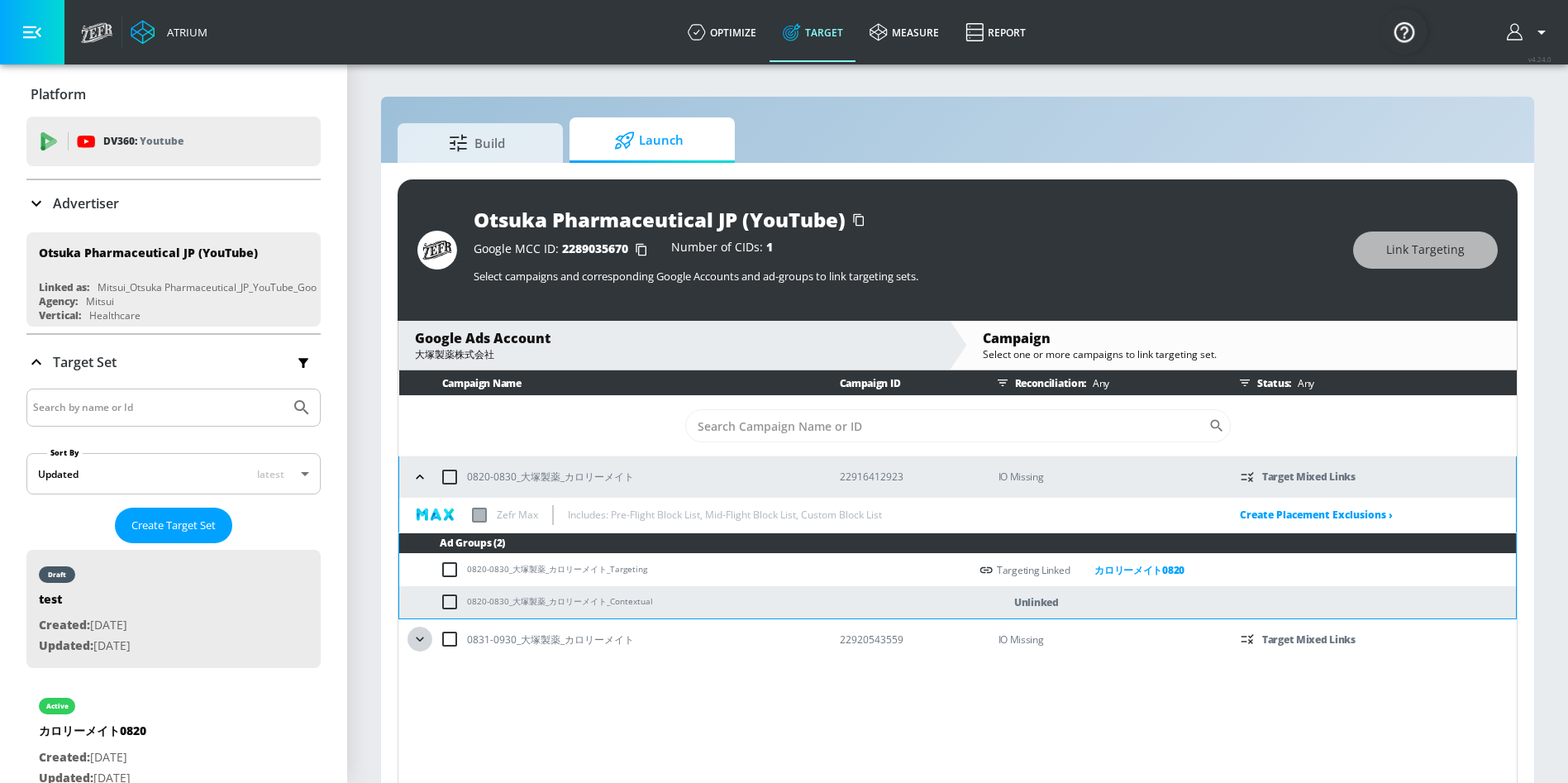
click at [420, 637] on icon "button" at bounding box center [419, 638] width 16 height 16
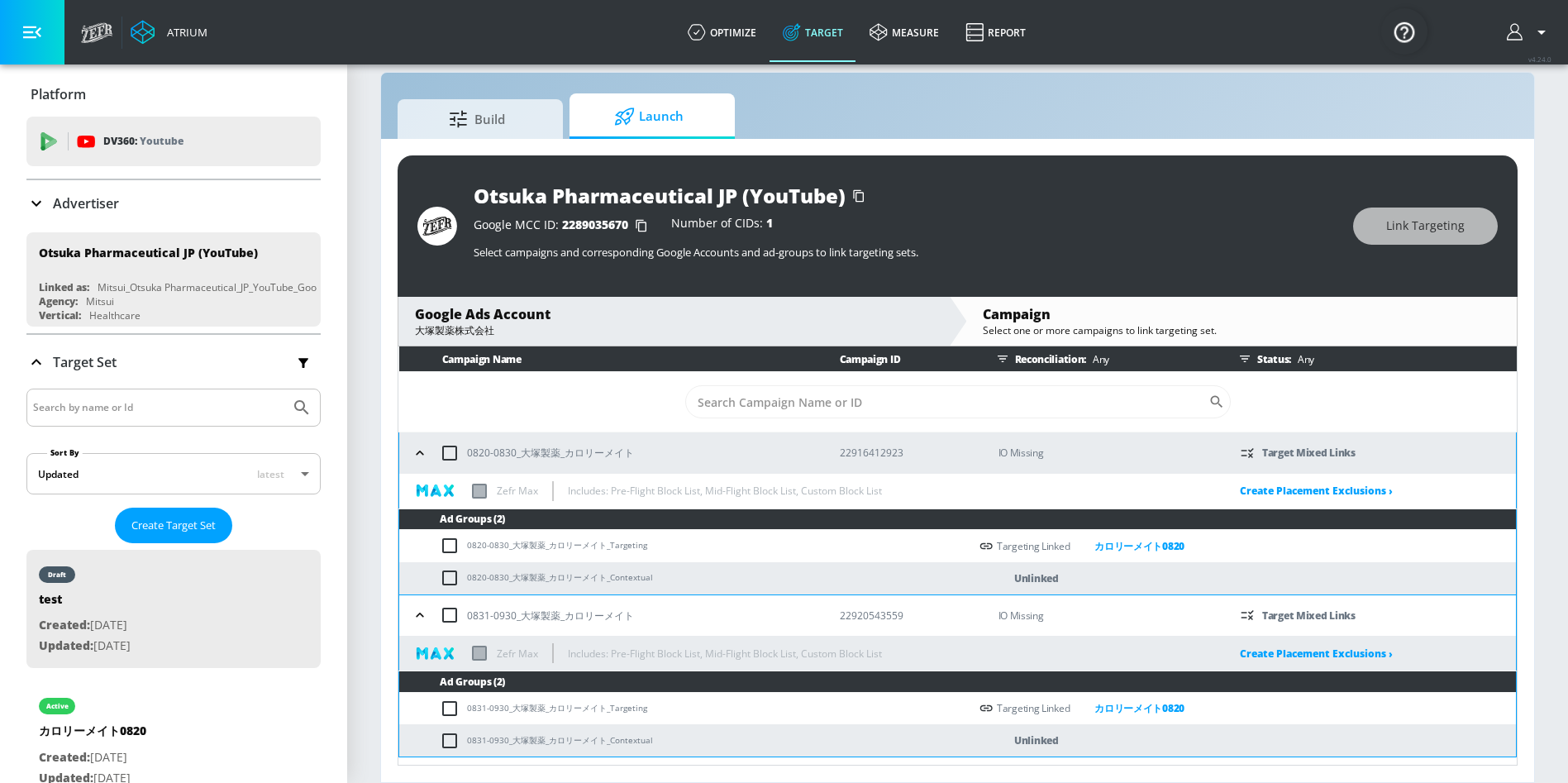
scroll to position [23, 0]
